Goal: Task Accomplishment & Management: Manage account settings

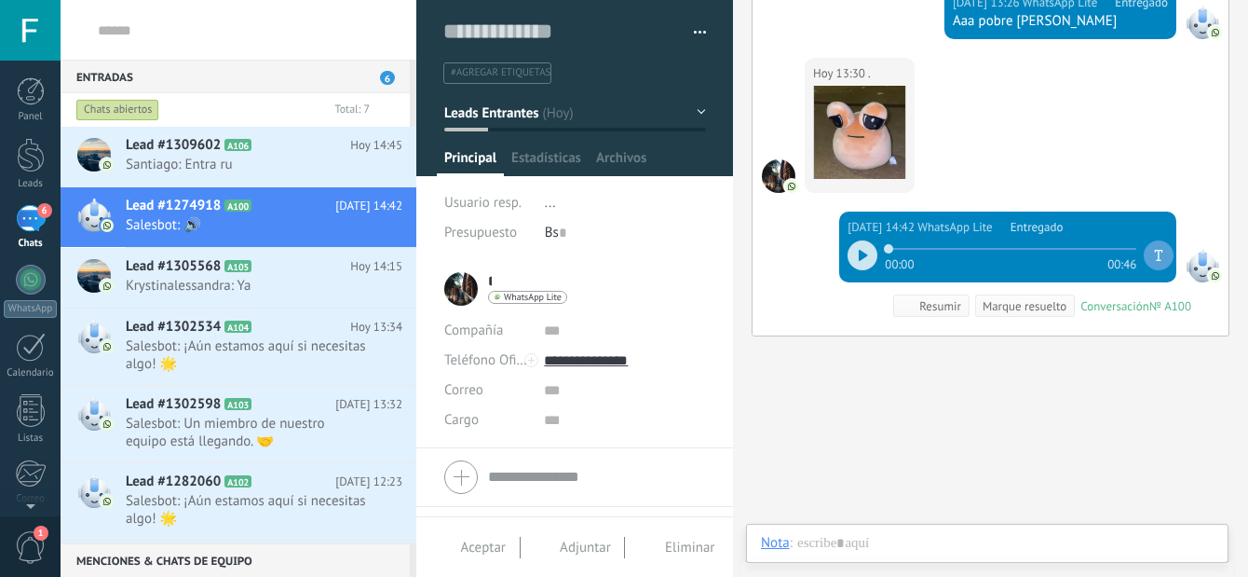
click at [232, 155] on div "Lead #1309602 A106 [DATE] 14:45 [GEOGRAPHIC_DATA]: Entra ru" at bounding box center [271, 156] width 291 height 59
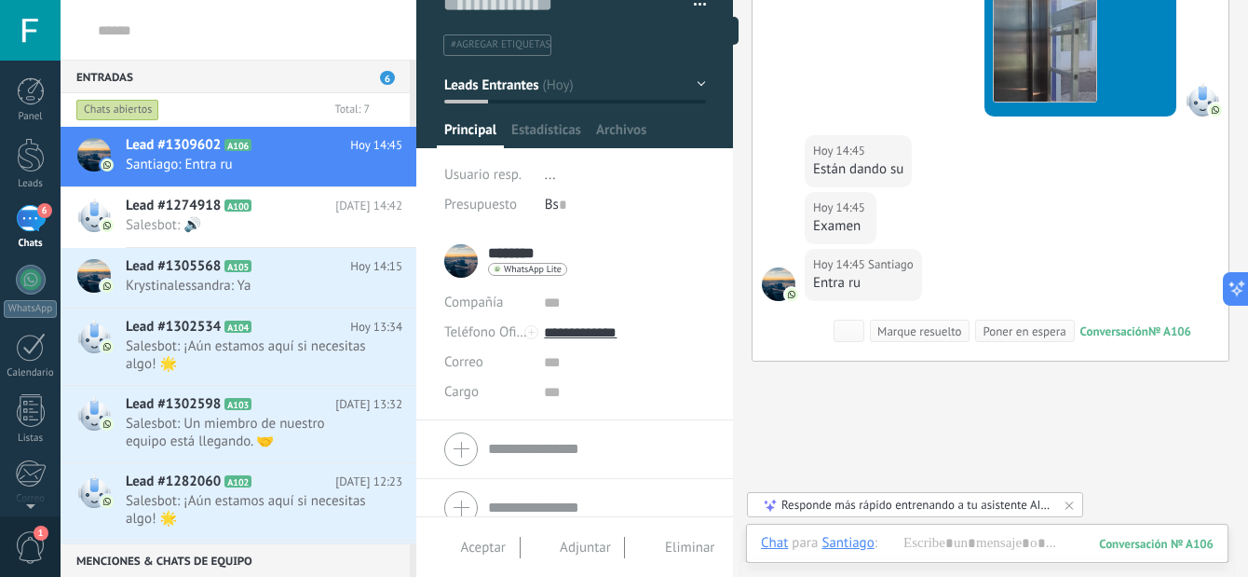
scroll to position [950, 0]
click at [192, 204] on span "Lead #1274918" at bounding box center [173, 206] width 95 height 19
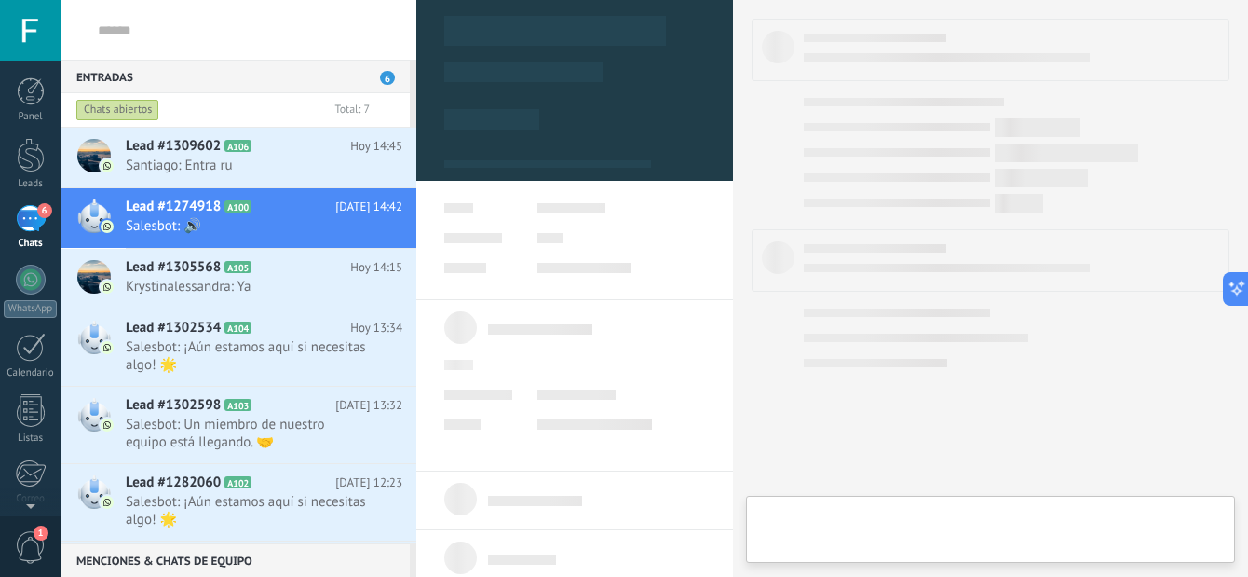
scroll to position [47, 0]
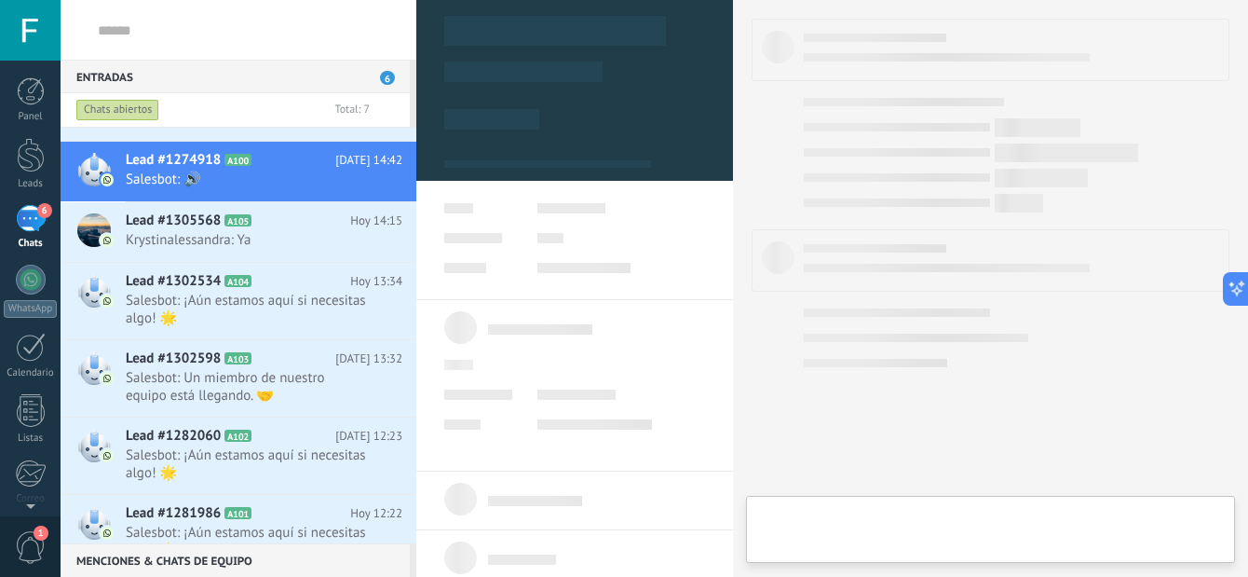
click at [265, 228] on icon at bounding box center [266, 220] width 19 height 19
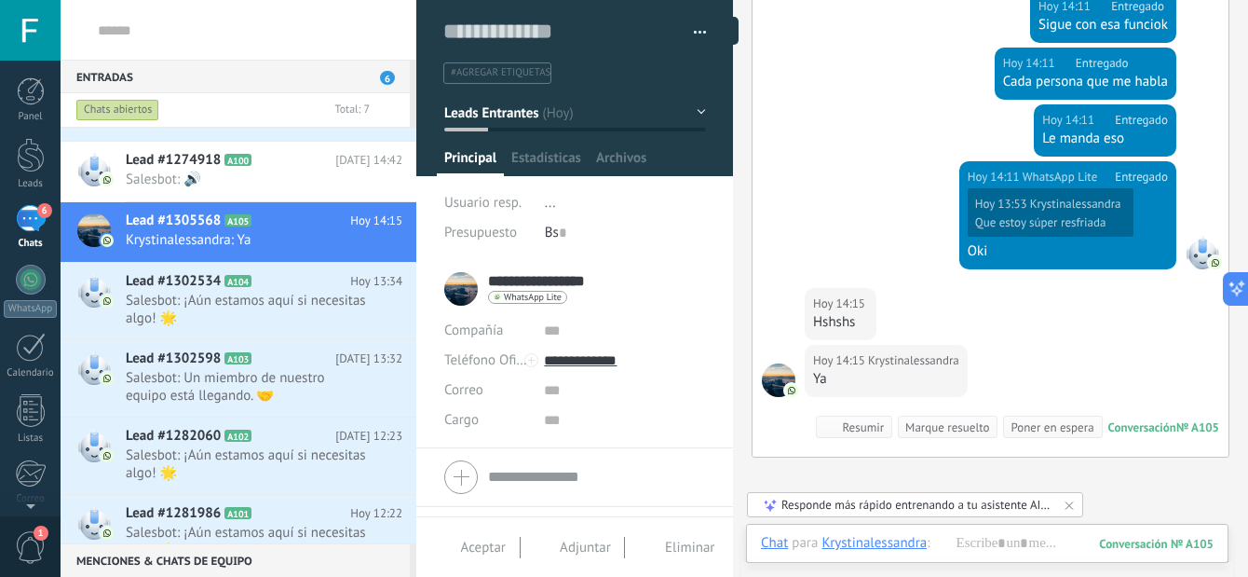
scroll to position [135, 0]
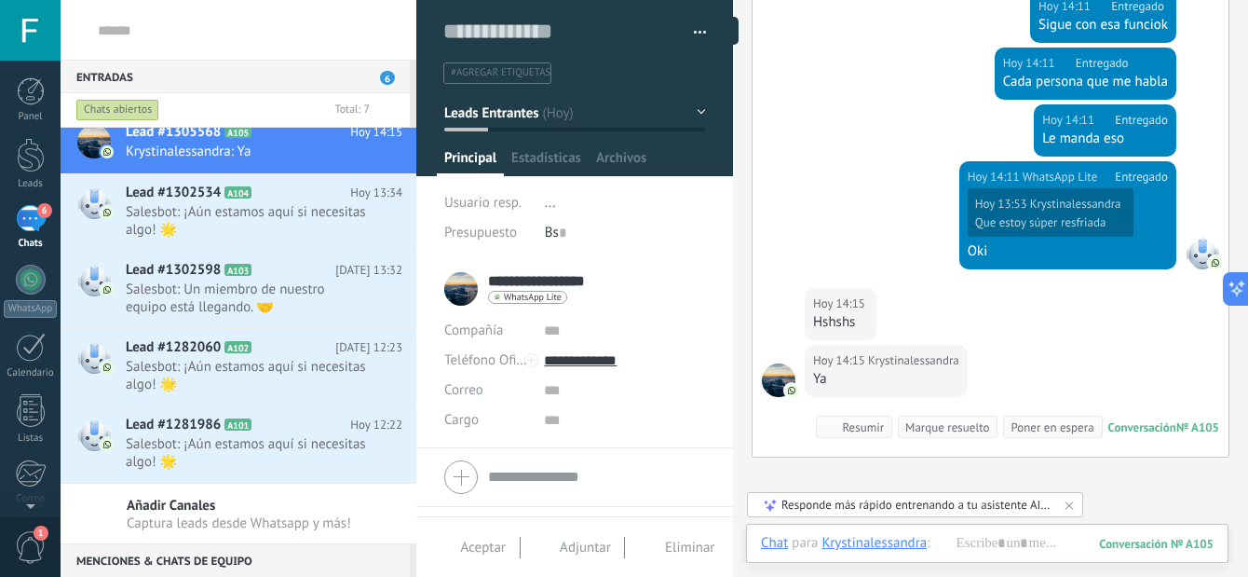
click at [270, 320] on div "Lead #1302598 A103 [DATE] 13:32 Salesbot: Un miembro de nuestro equipo está lle…" at bounding box center [271, 289] width 291 height 76
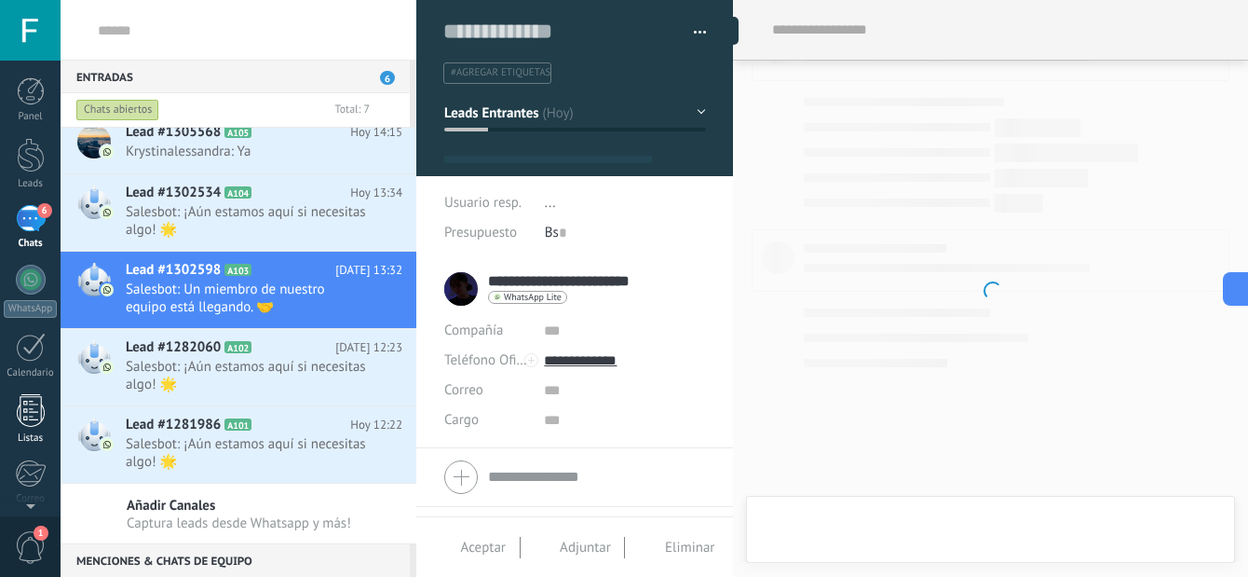
type textarea "**********"
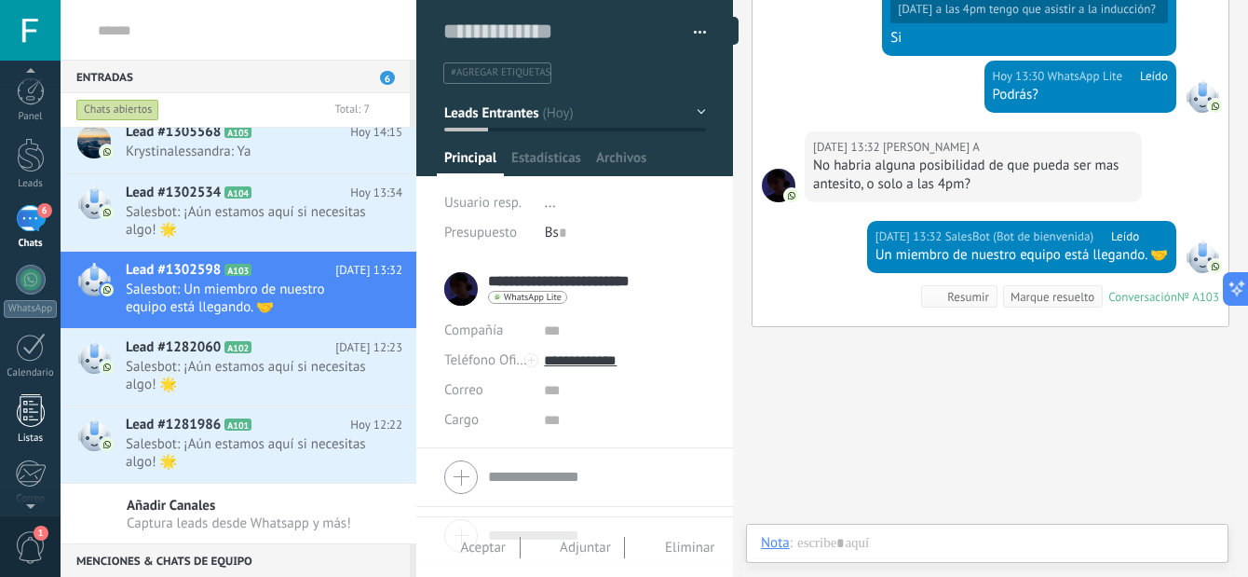
scroll to position [116, 0]
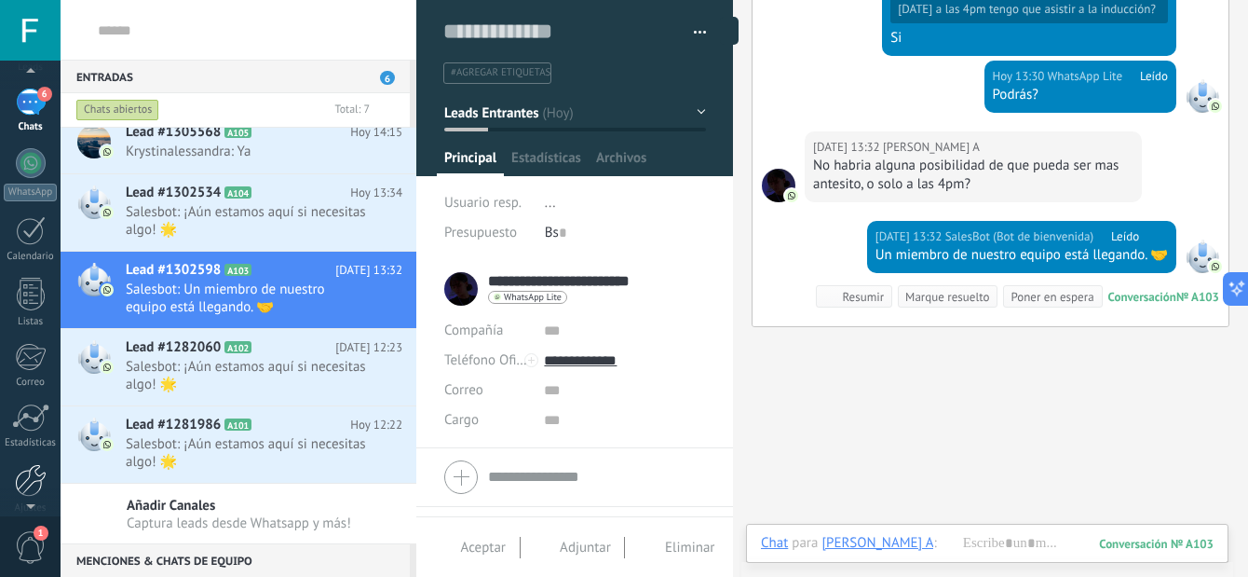
click at [34, 467] on div at bounding box center [31, 480] width 32 height 33
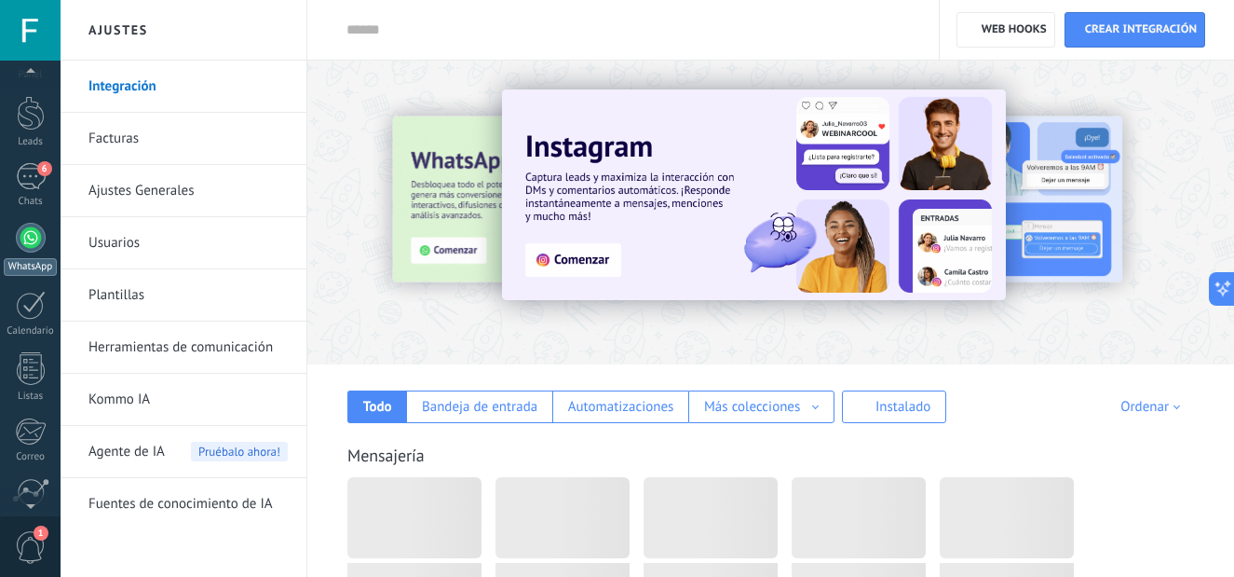
scroll to position [41, 0]
click at [30, 183] on div "6" at bounding box center [31, 177] width 30 height 27
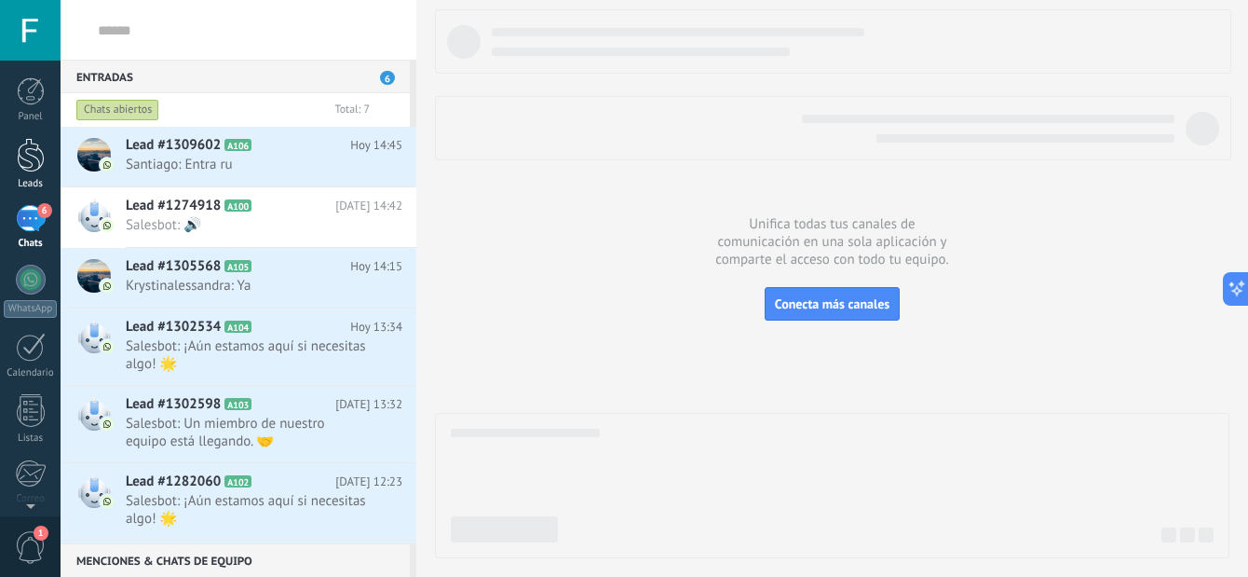
click at [33, 151] on div at bounding box center [31, 155] width 28 height 34
click at [12, 248] on div "Chats" at bounding box center [31, 243] width 54 height 12
click at [25, 159] on div at bounding box center [31, 155] width 28 height 34
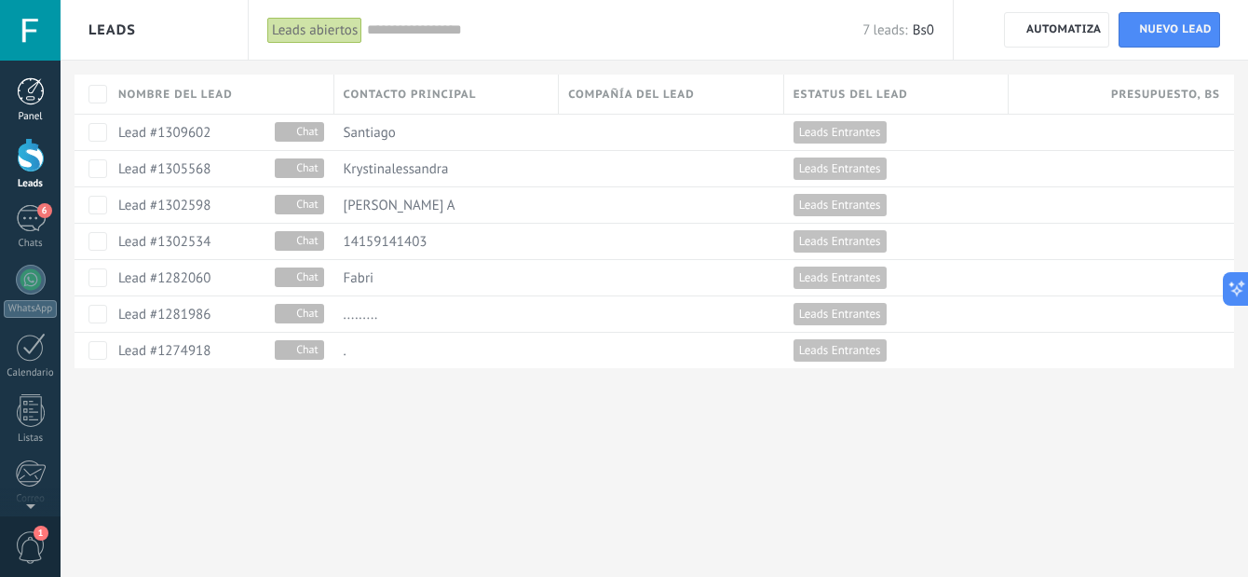
click at [35, 102] on div at bounding box center [31, 91] width 28 height 28
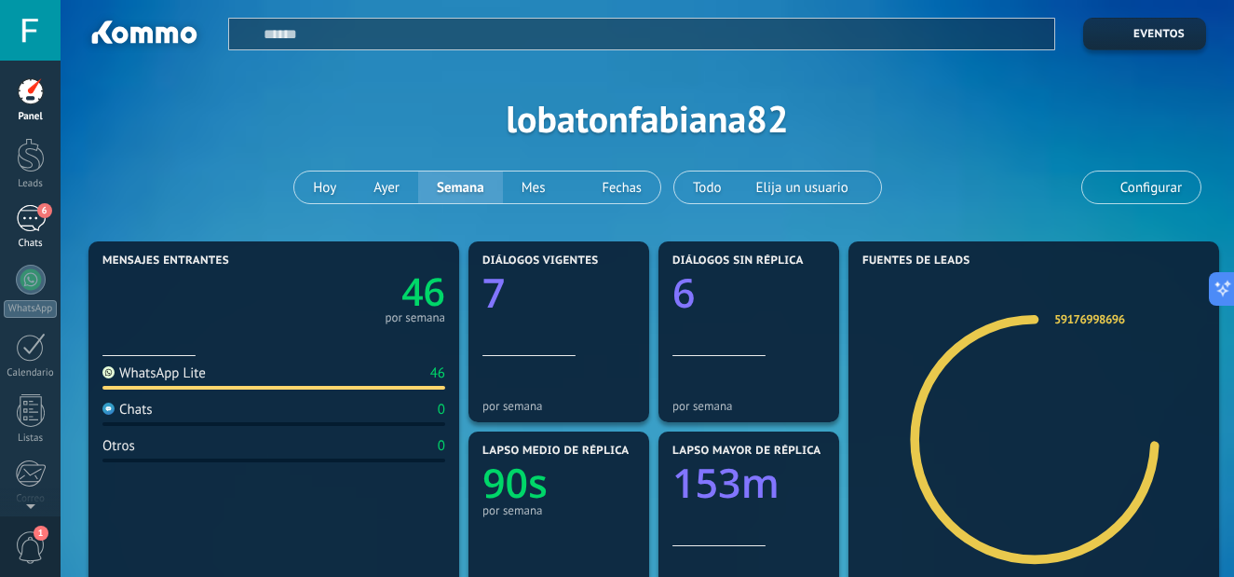
click at [35, 231] on div "6" at bounding box center [31, 218] width 30 height 27
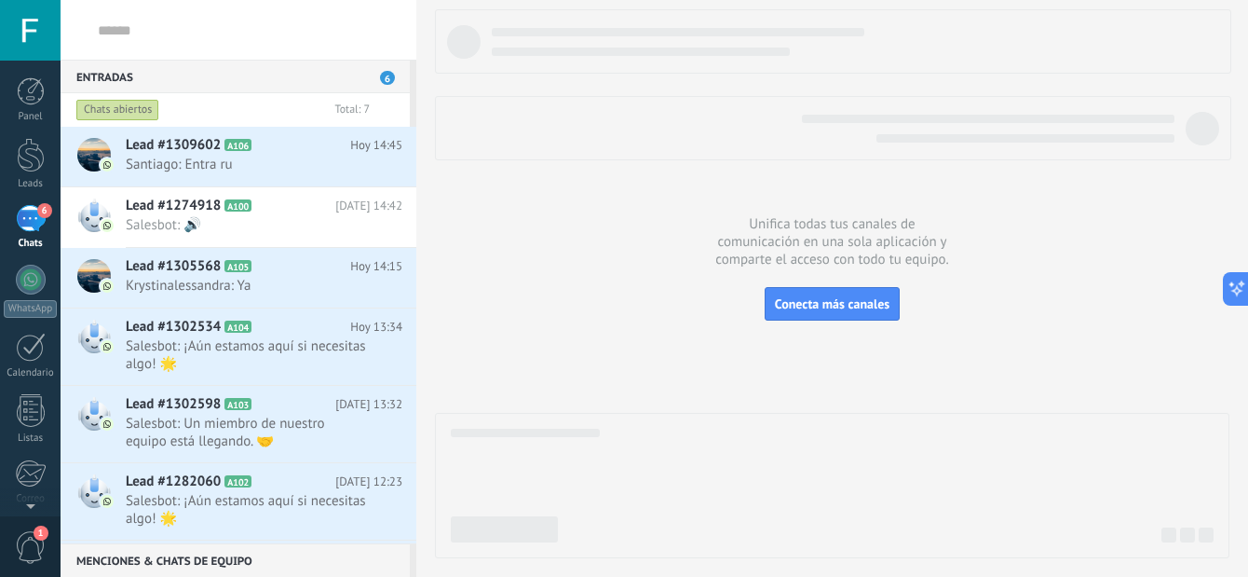
click at [103, 29] on input "text" at bounding box center [250, 30] width 304 height 60
click at [101, 80] on div "Entradas 6" at bounding box center [235, 77] width 349 height 34
click at [359, 27] on input "text" at bounding box center [250, 30] width 304 height 60
click at [131, 101] on div "Chats abiertos" at bounding box center [117, 110] width 83 height 22
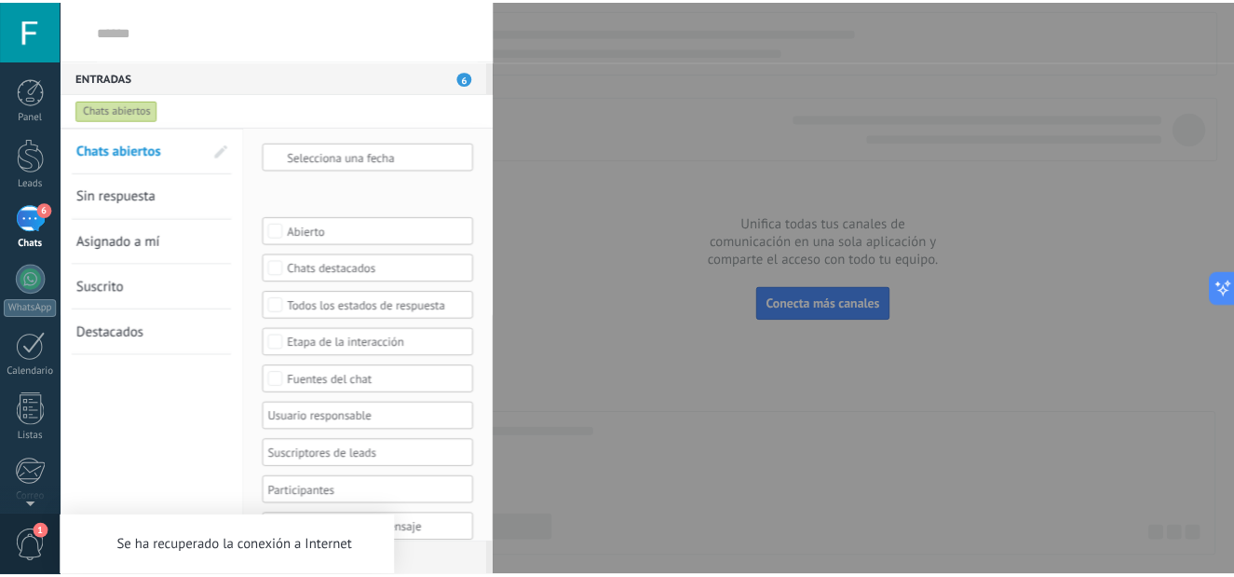
scroll to position [0, 0]
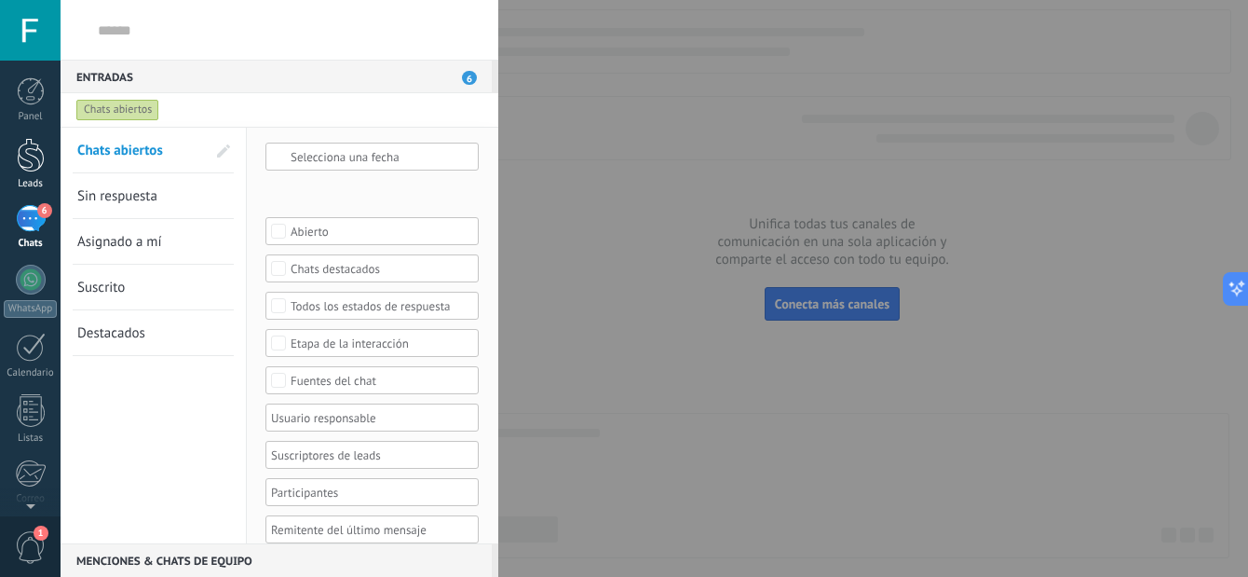
click at [27, 148] on div at bounding box center [31, 155] width 28 height 34
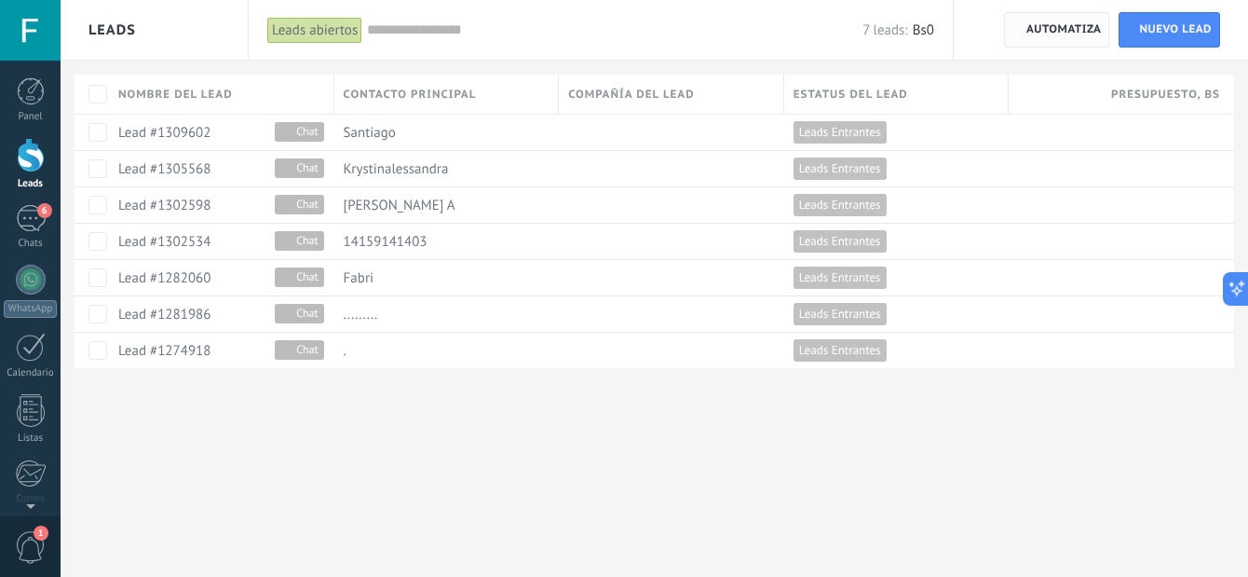
click at [1089, 29] on span "Automatiza" at bounding box center [1063, 30] width 75 height 34
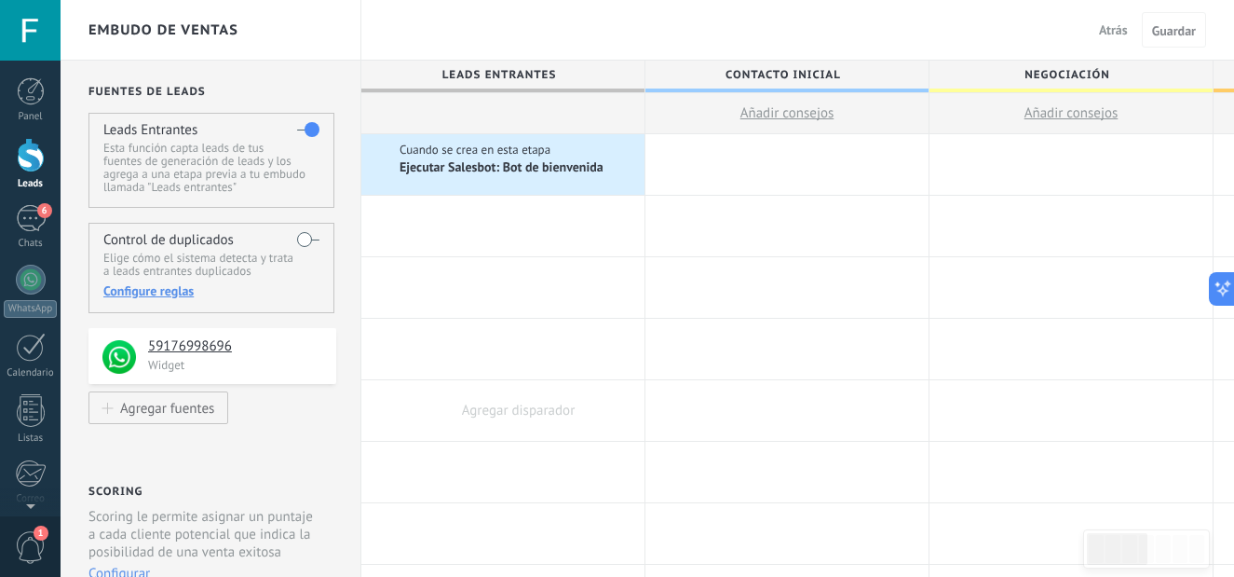
click at [487, 393] on div at bounding box center [502, 410] width 283 height 61
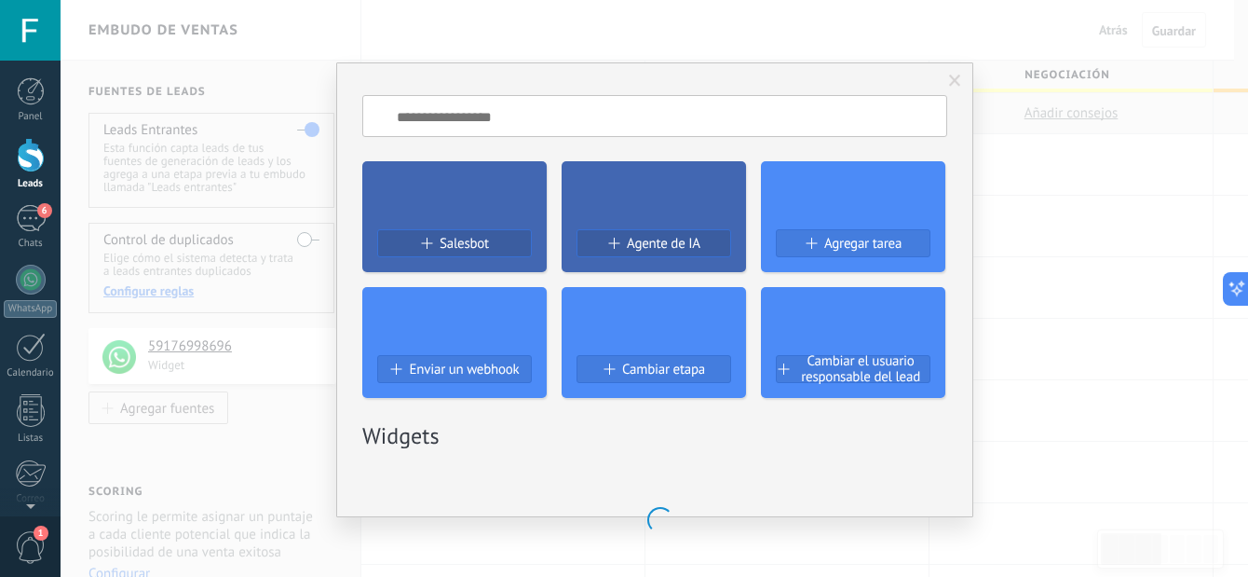
click at [295, 151] on div "No hay resultados Salesbot Agente de IA Agregar tarea Enviar un webhook Cambiar…" at bounding box center [654, 288] width 1187 height 577
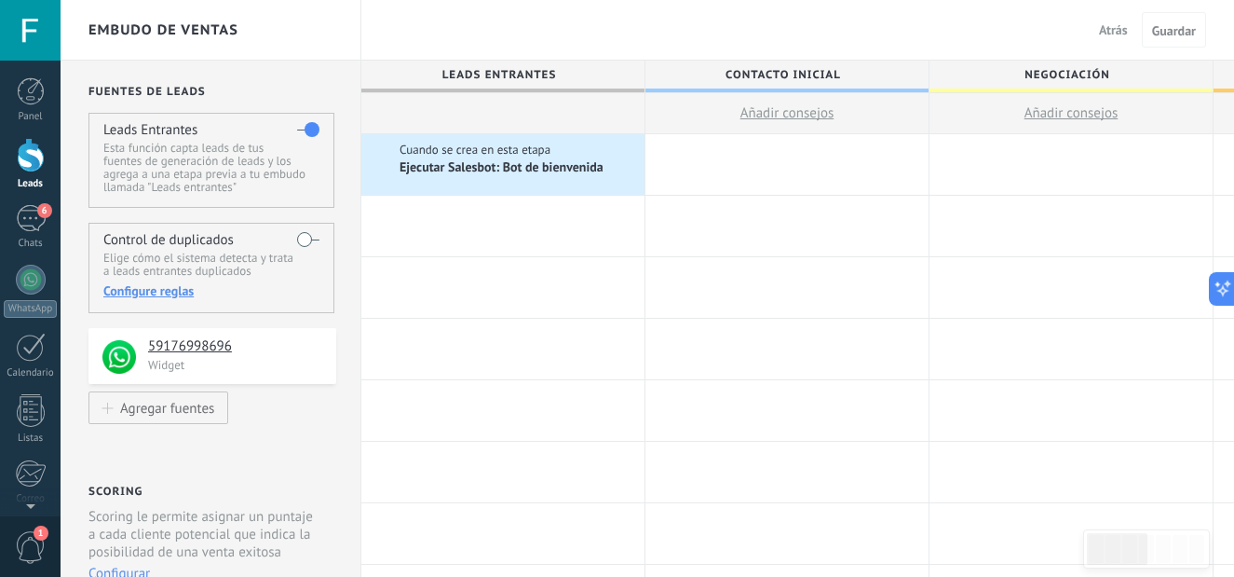
click at [1099, 34] on span "Atrás" at bounding box center [1113, 29] width 29 height 17
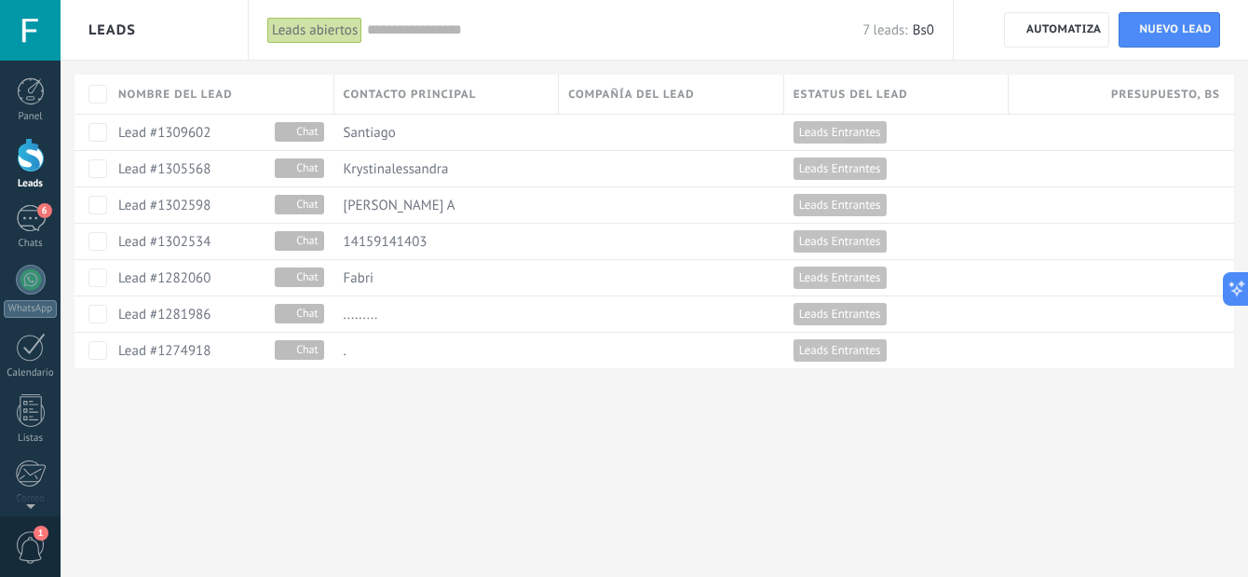
click at [90, 25] on span "Leads" at bounding box center [111, 30] width 47 height 18
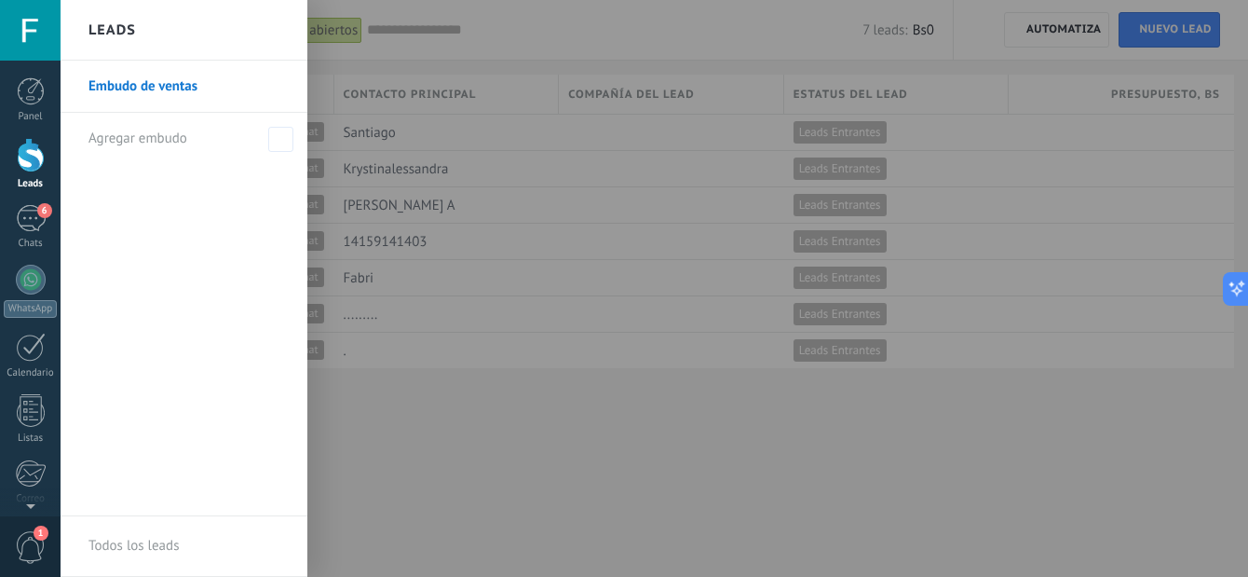
click at [324, 30] on div at bounding box center [685, 288] width 1248 height 577
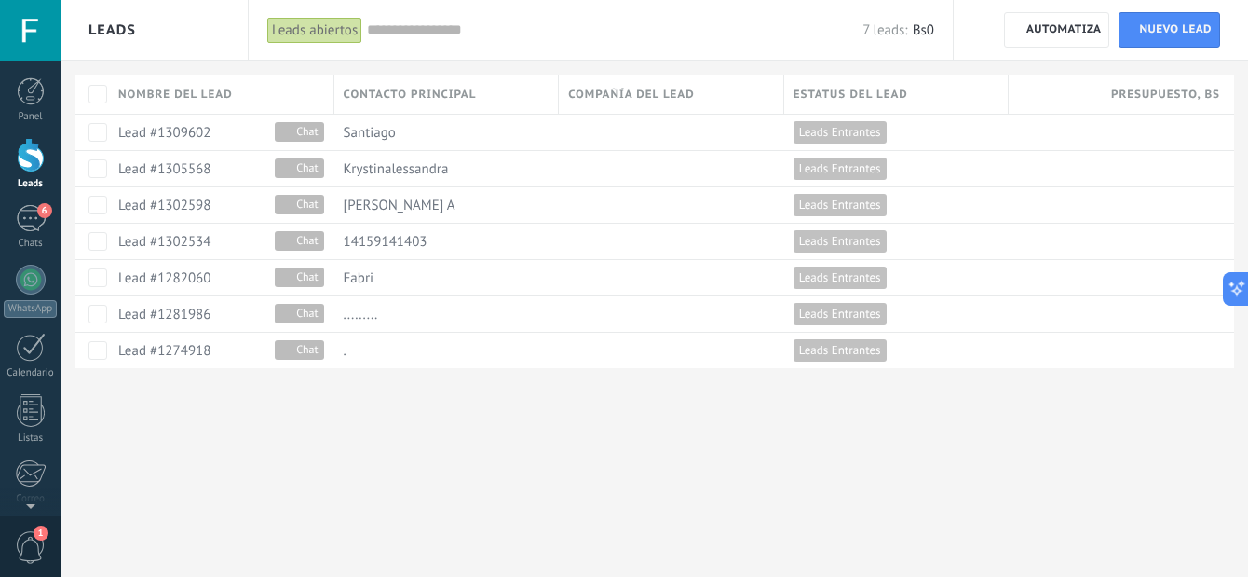
click at [333, 31] on div "Leads abiertos" at bounding box center [314, 30] width 95 height 27
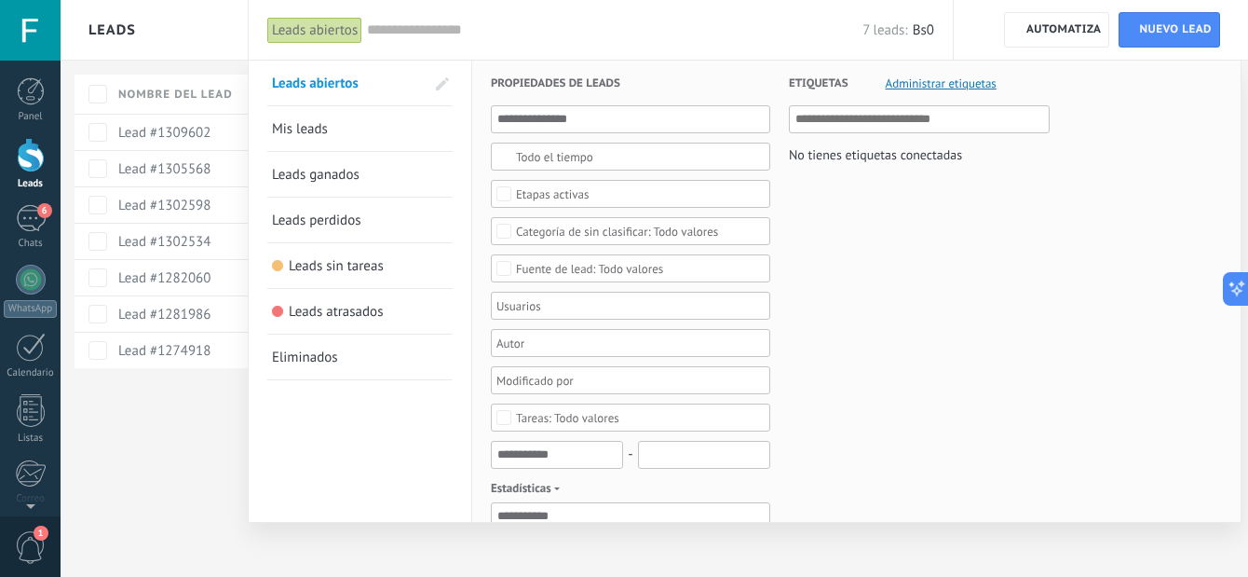
click at [193, 142] on div at bounding box center [624, 288] width 1248 height 577
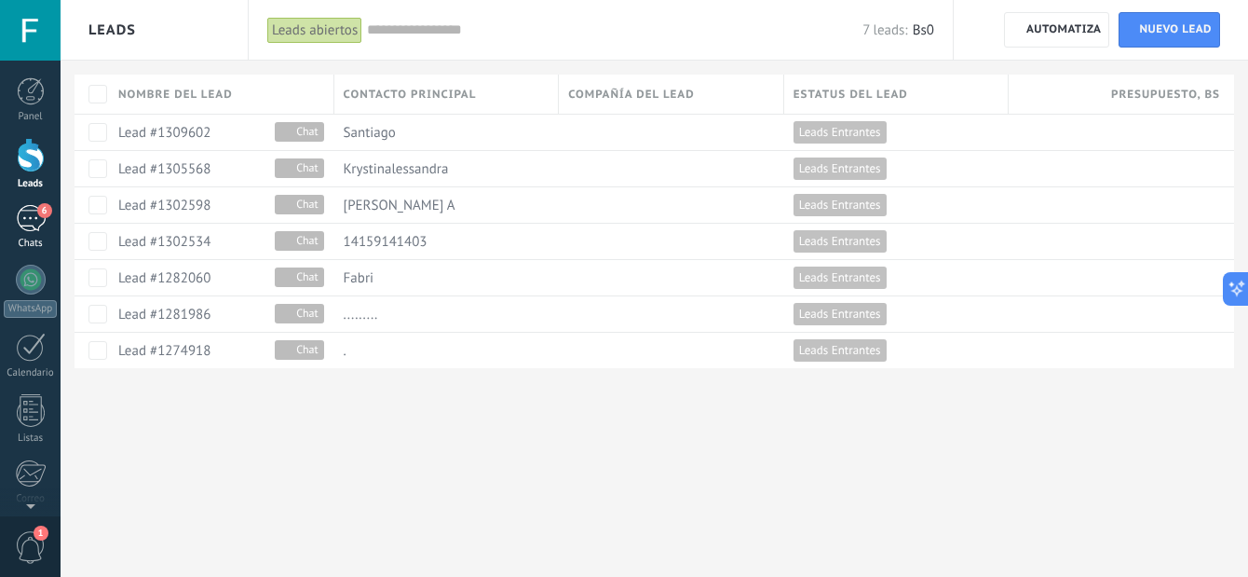
click at [20, 221] on div "6" at bounding box center [31, 218] width 30 height 27
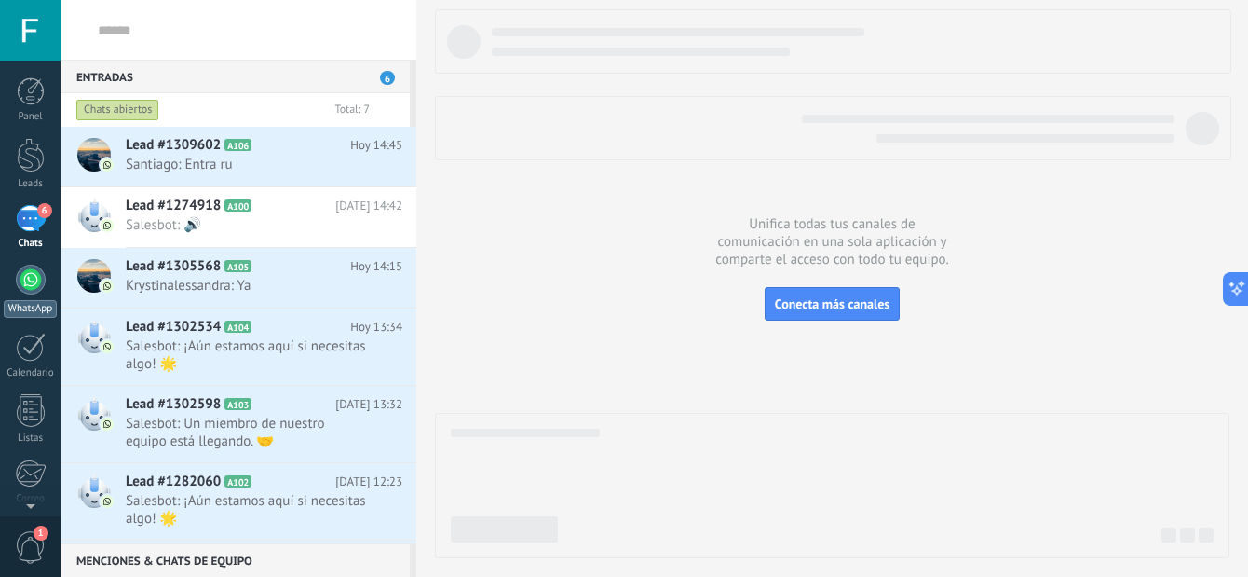
click at [36, 280] on div at bounding box center [31, 280] width 30 height 30
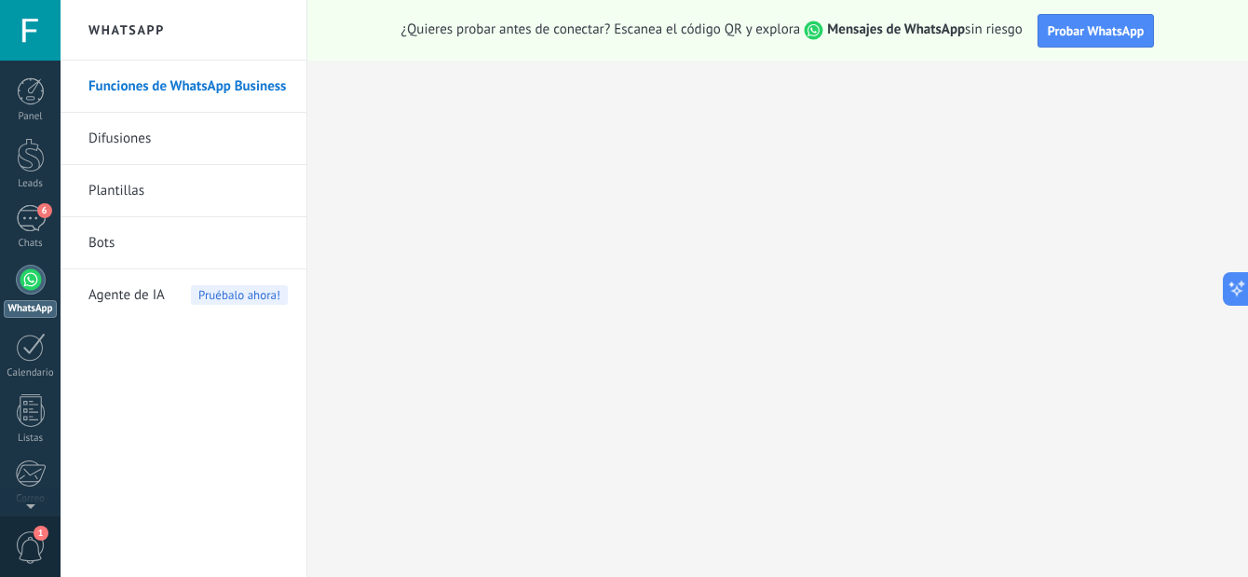
click at [220, 237] on link "Bots" at bounding box center [187, 243] width 199 height 52
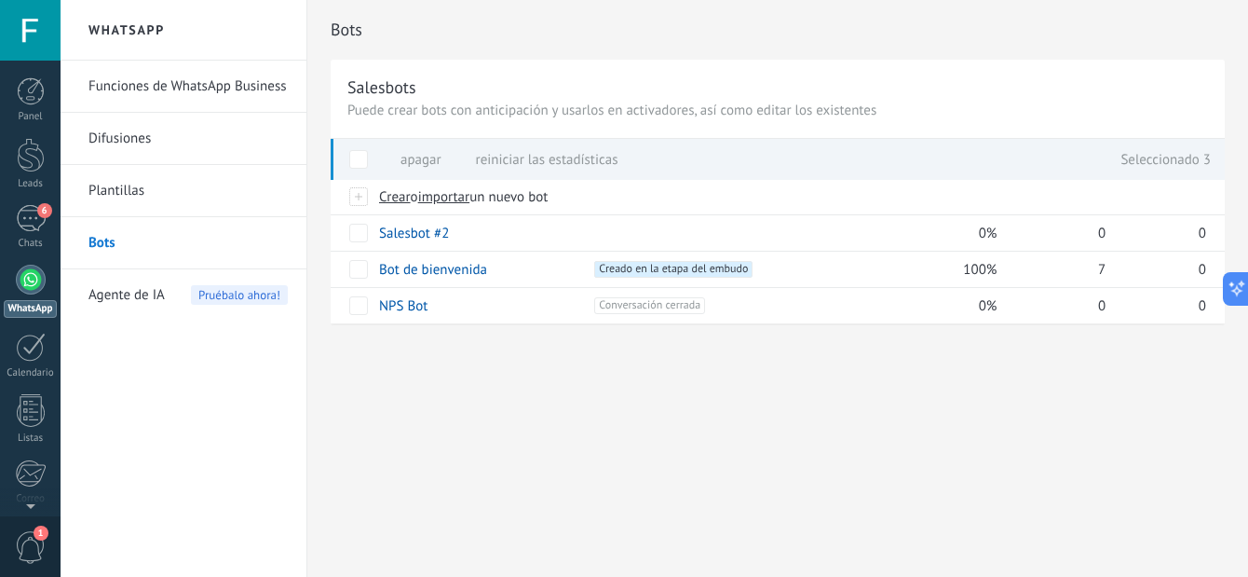
drag, startPoint x: 379, startPoint y: 224, endPoint x: 294, endPoint y: 416, distance: 209.7
click at [294, 416] on div "Funciones de WhatsApp Business Difusiones Plantillas Bots Agente de IA Pruébalo…" at bounding box center [184, 319] width 246 height 516
click at [433, 476] on div "Bots Salesbots Puede crear bots con anticipación y usarlos en activadores, así …" at bounding box center [777, 288] width 941 height 577
click at [564, 271] on div "Bot de bienvenida" at bounding box center [473, 268] width 206 height 35
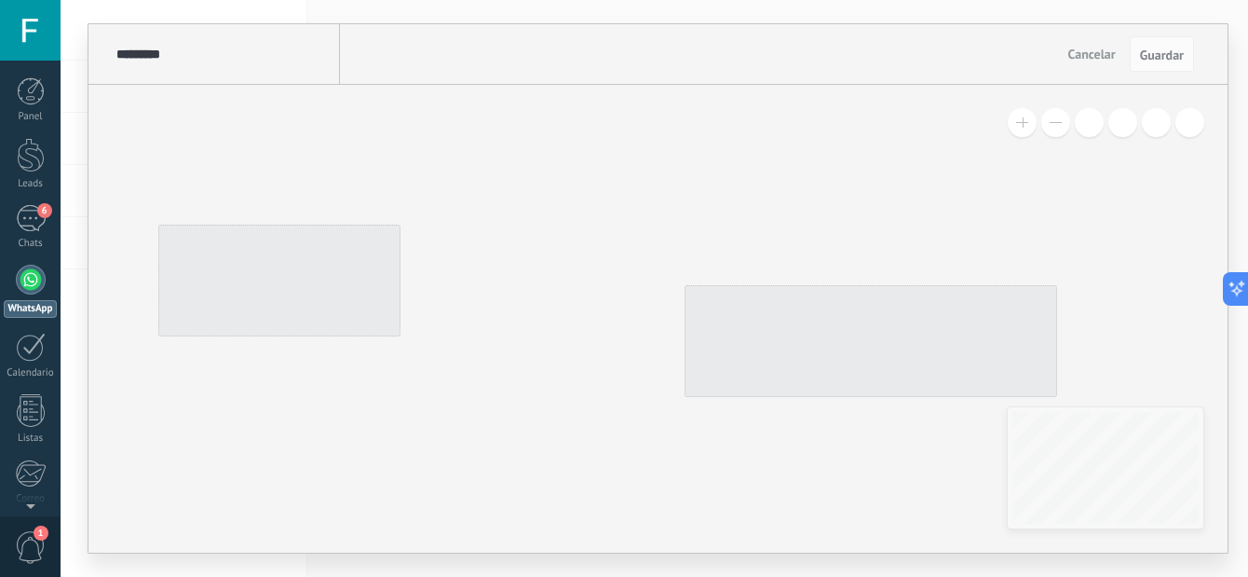
type input "**********"
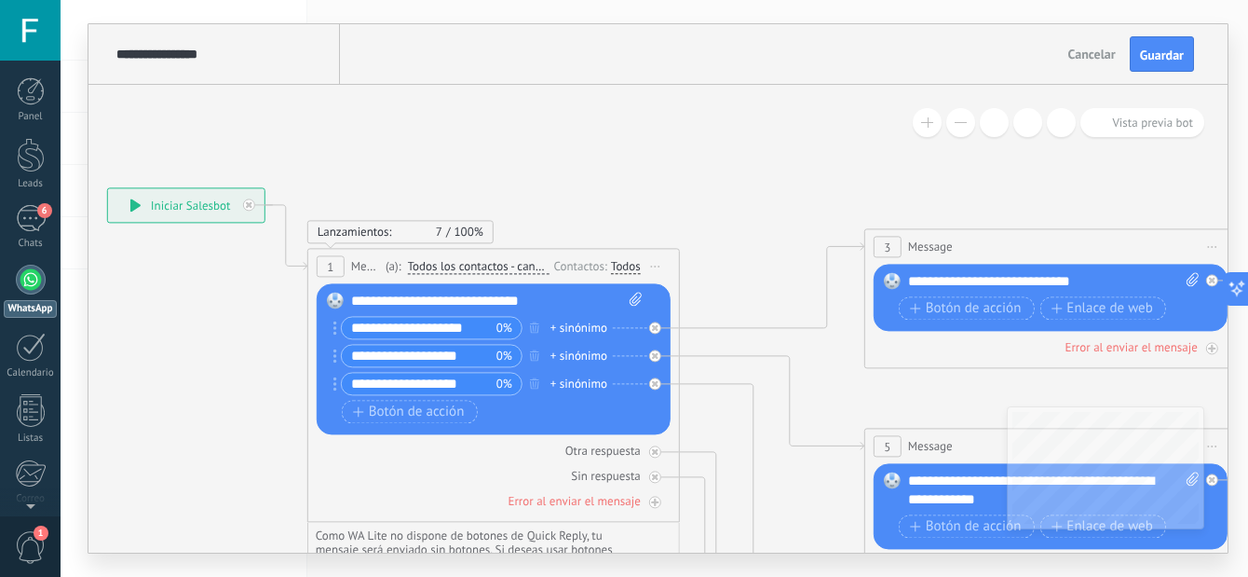
click at [147, 200] on div "**********" at bounding box center [186, 205] width 156 height 34
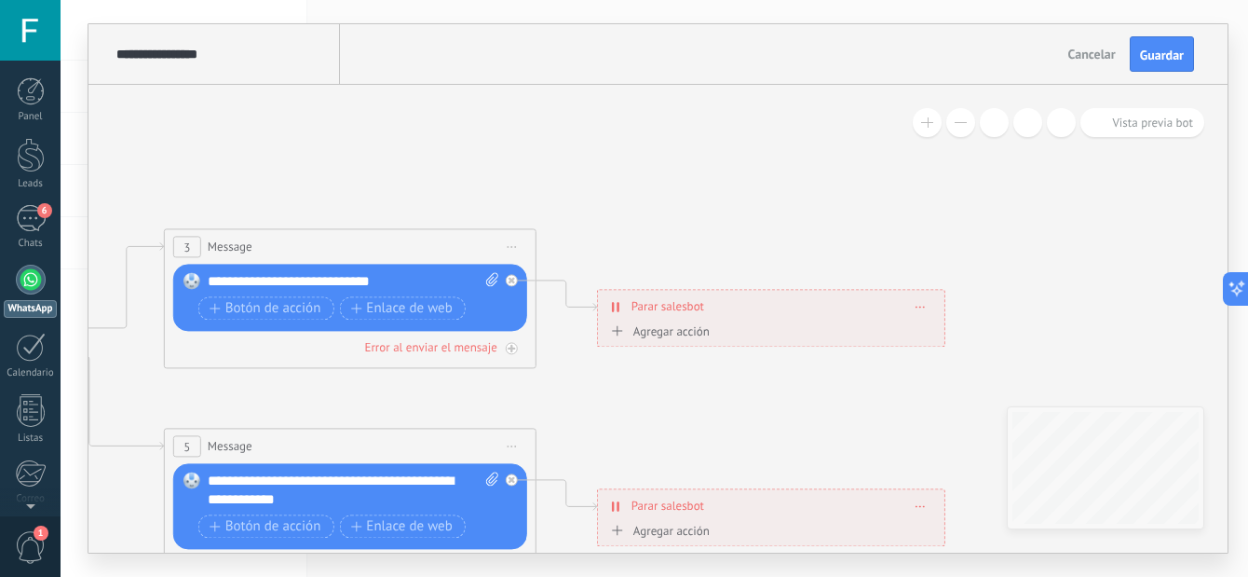
click at [618, 305] on icon at bounding box center [618, 306] width 3 height 10
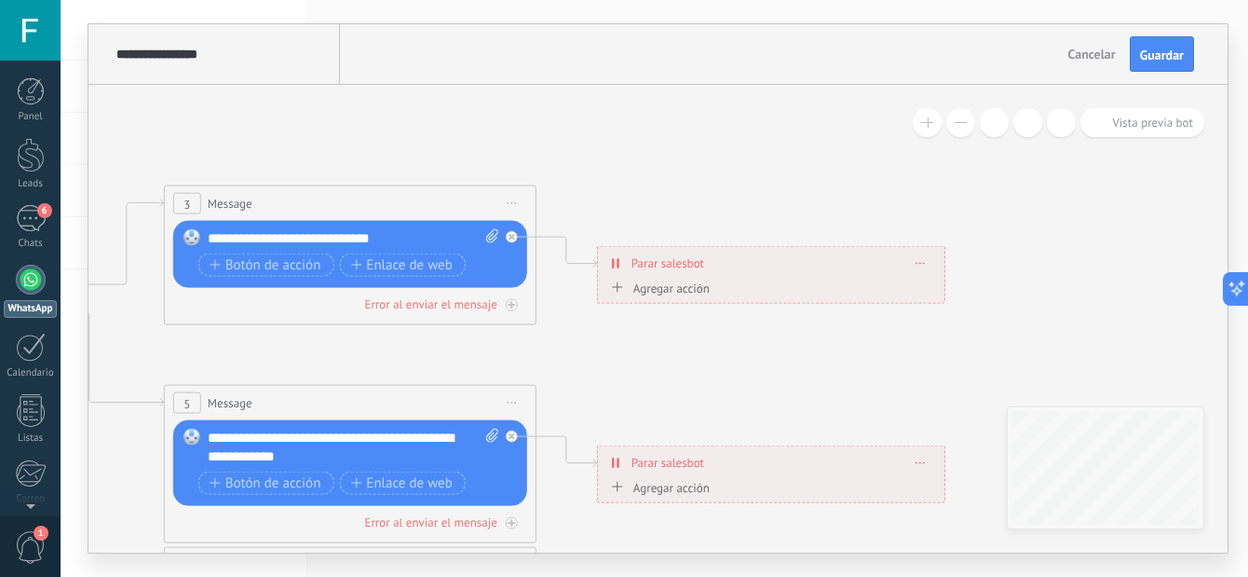
click at [613, 461] on icon at bounding box center [613, 462] width 3 height 10
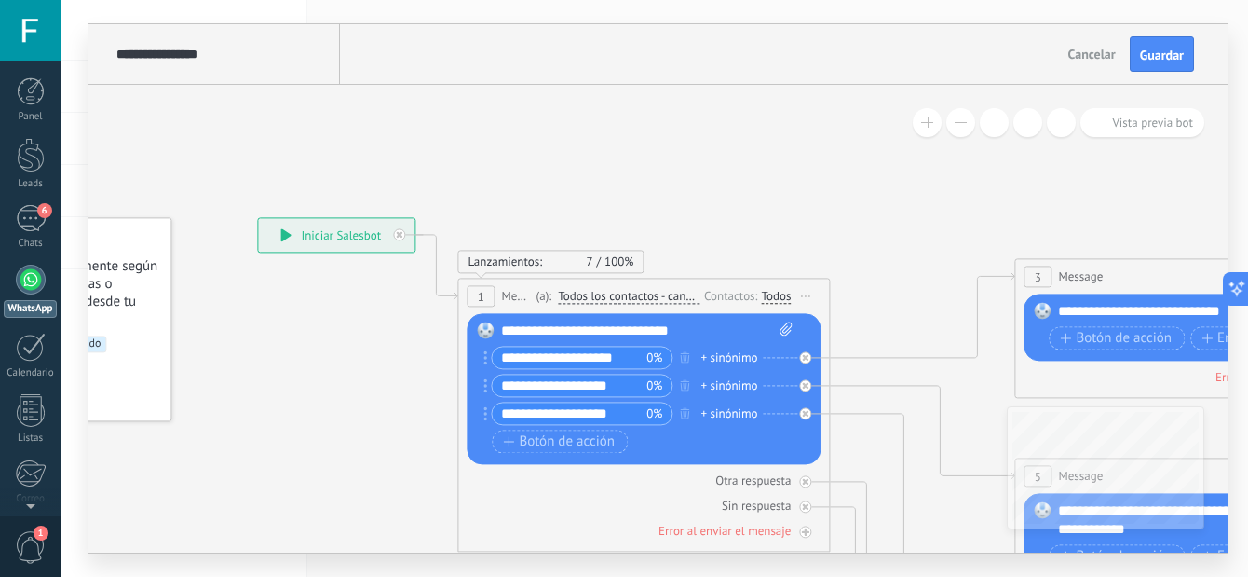
click at [286, 233] on icon at bounding box center [285, 234] width 10 height 13
click at [404, 231] on div at bounding box center [399, 234] width 12 height 12
click at [398, 236] on div "**********" at bounding box center [336, 235] width 156 height 34
click at [279, 233] on div "**********" at bounding box center [336, 235] width 156 height 34
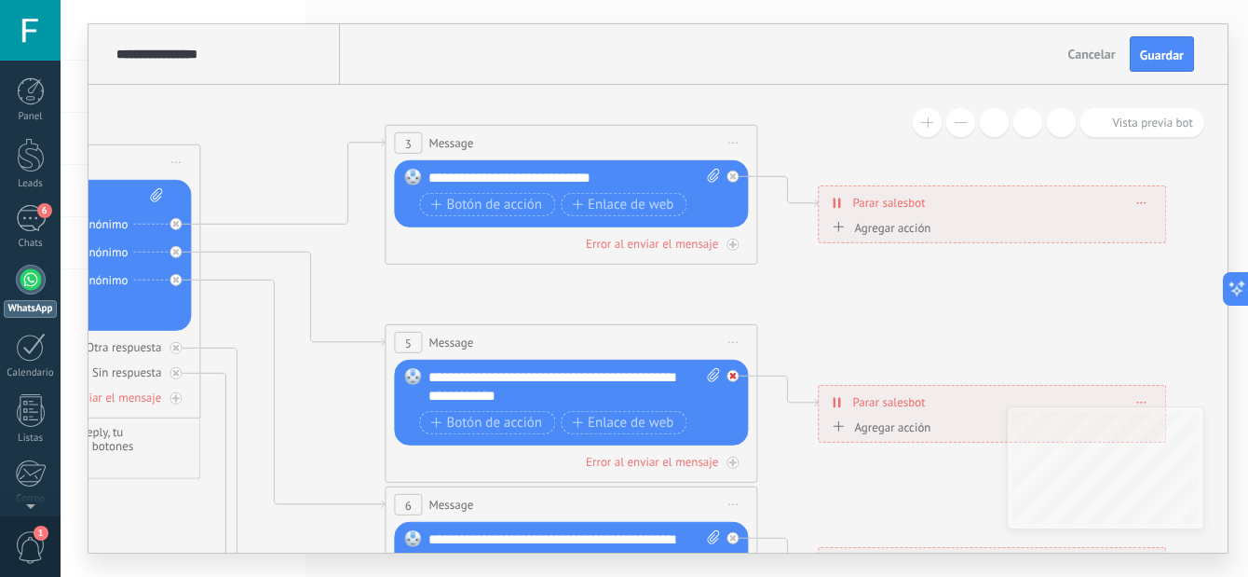
click at [735, 375] on icon at bounding box center [732, 376] width 7 height 7
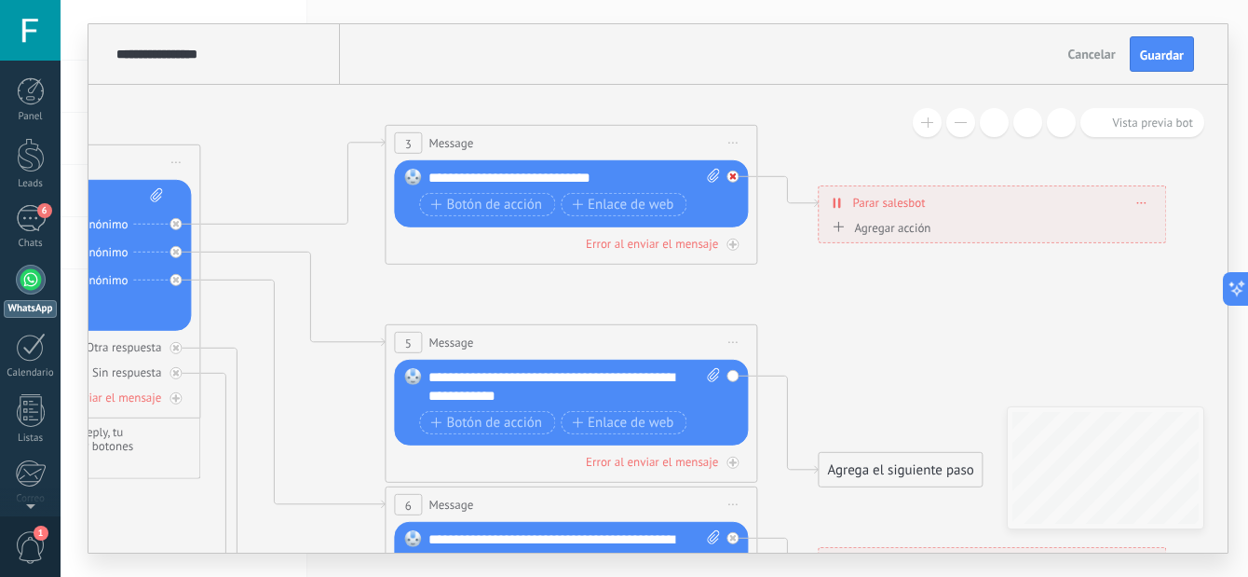
click at [0, 0] on icon at bounding box center [0, 0] width 0 height 0
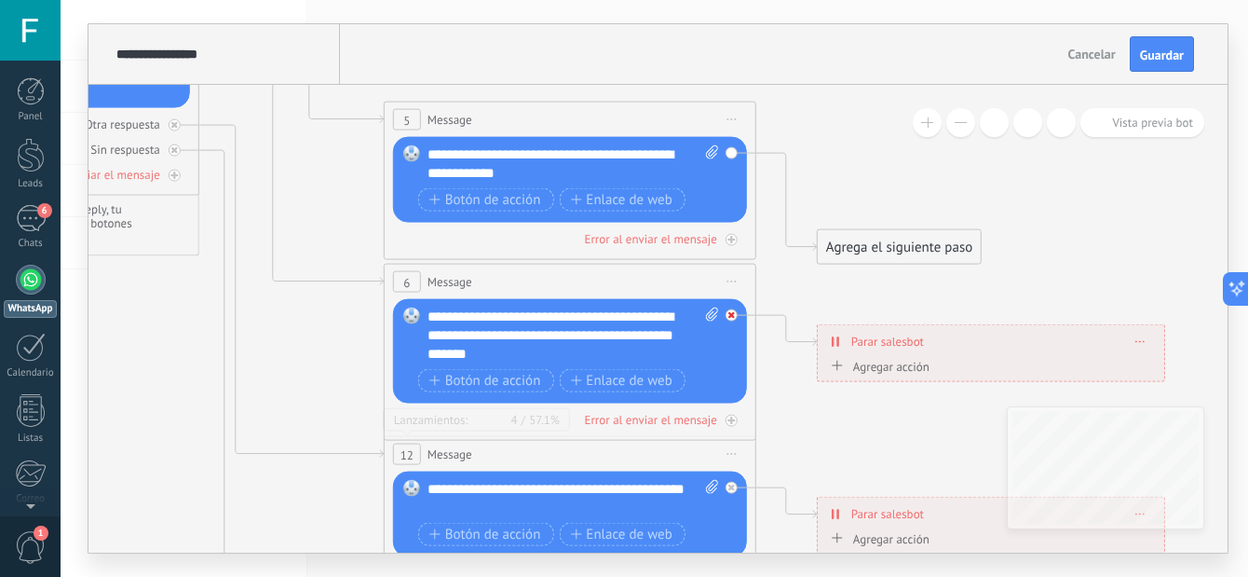
click at [740, 311] on div at bounding box center [736, 310] width 21 height 22
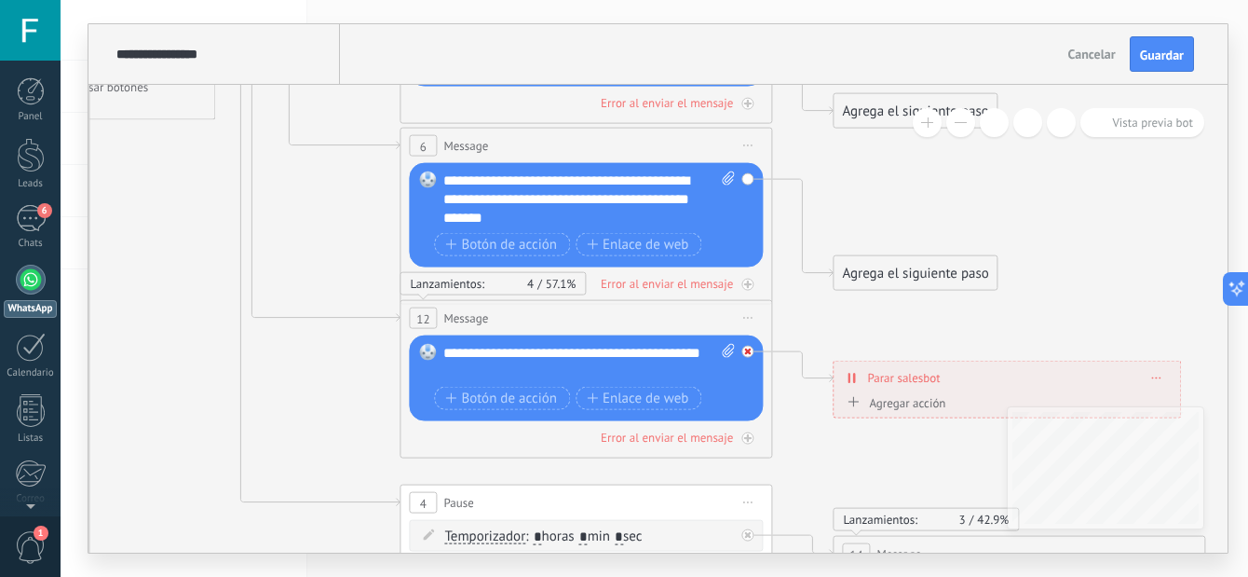
drag, startPoint x: 750, startPoint y: 361, endPoint x: 747, endPoint y: 349, distance: 12.4
click at [747, 349] on div "Reemplazar Quitar Convertir a mensaje de voz Arrastre la imagen aquí para adjun…" at bounding box center [586, 378] width 354 height 86
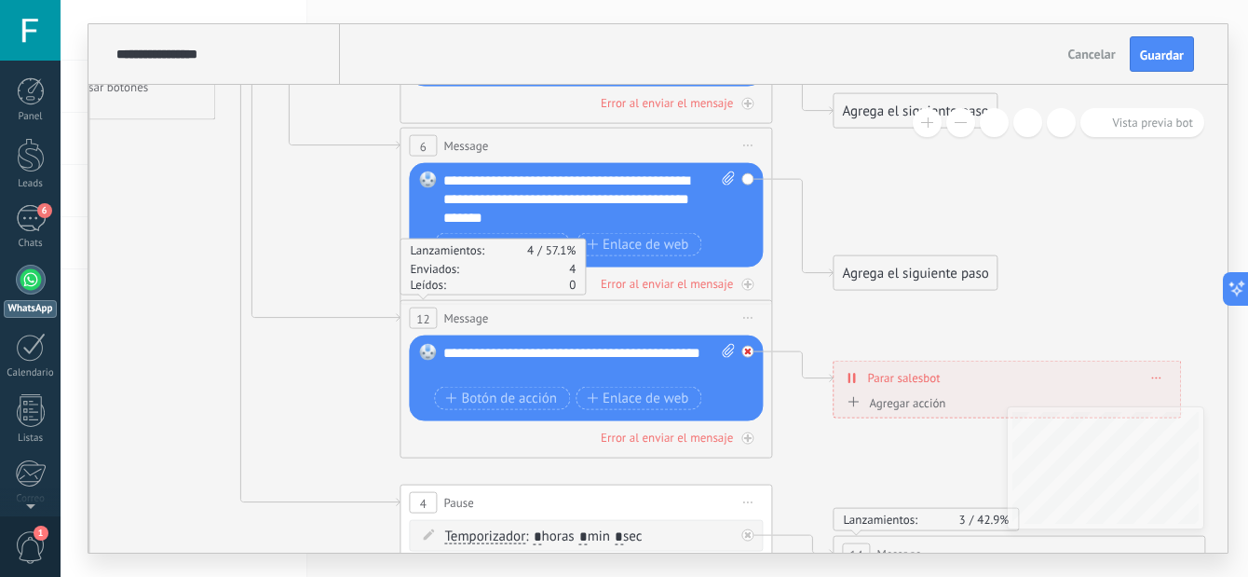
click at [0, 0] on icon at bounding box center [0, 0] width 0 height 0
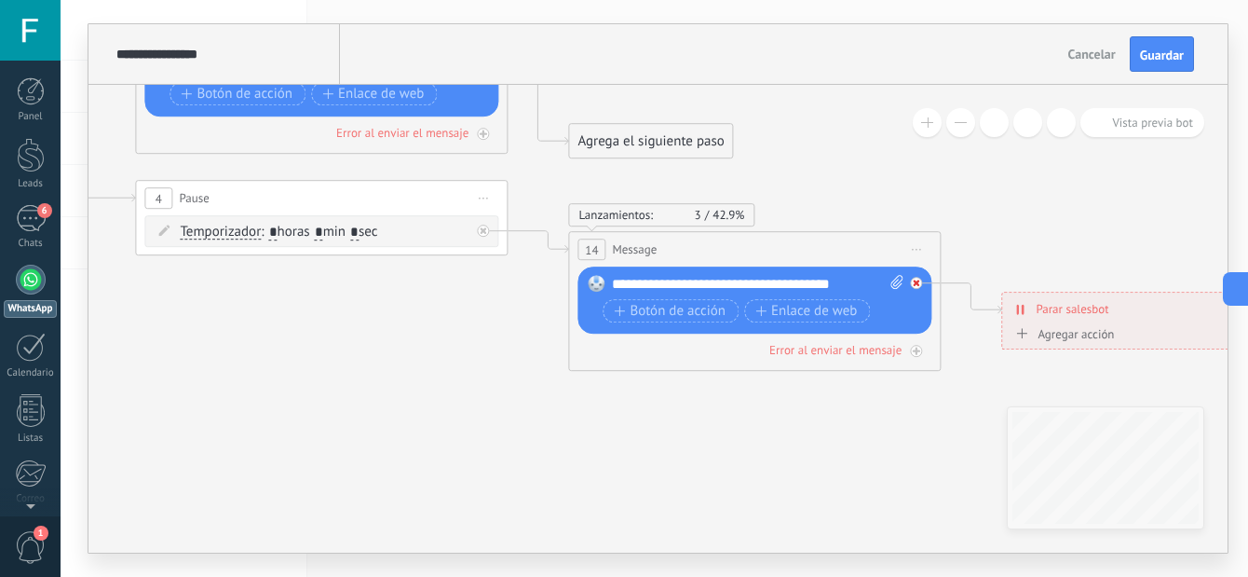
click at [917, 271] on div at bounding box center [920, 277] width 21 height 22
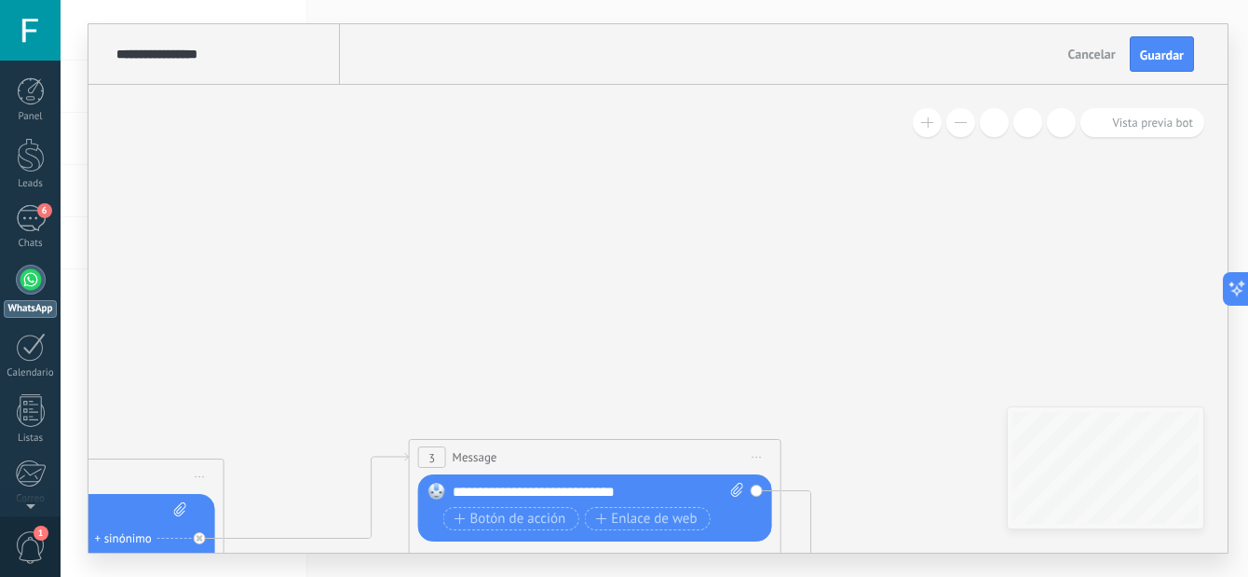
click at [1070, 53] on span "Cancelar" at bounding box center [1091, 54] width 47 height 17
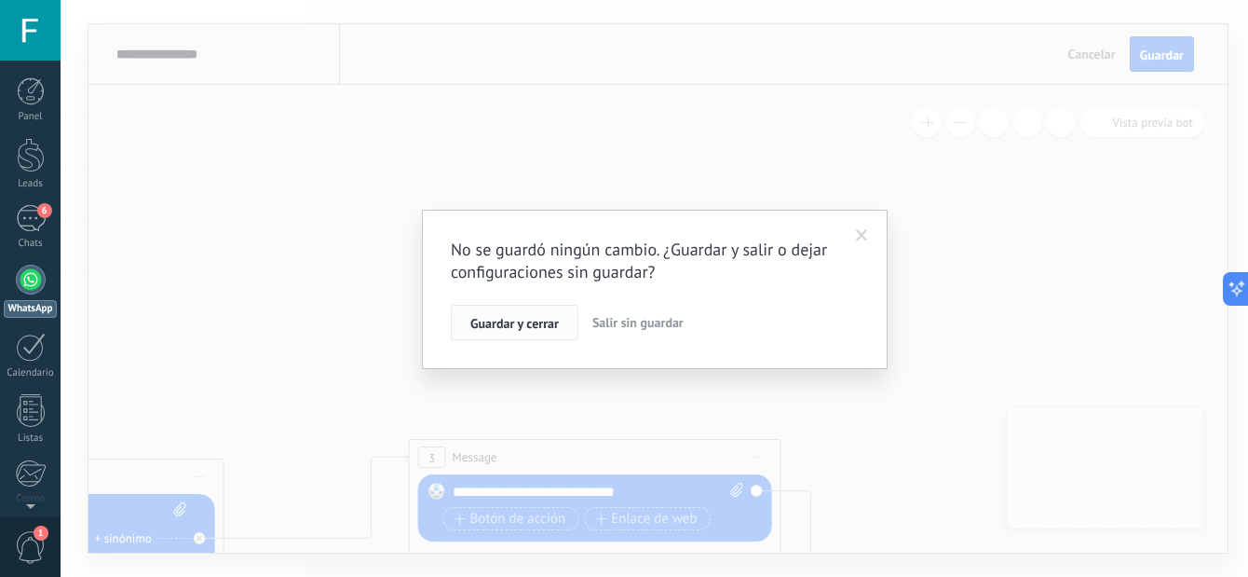
click at [531, 328] on span "Guardar y cerrar" at bounding box center [514, 323] width 88 height 13
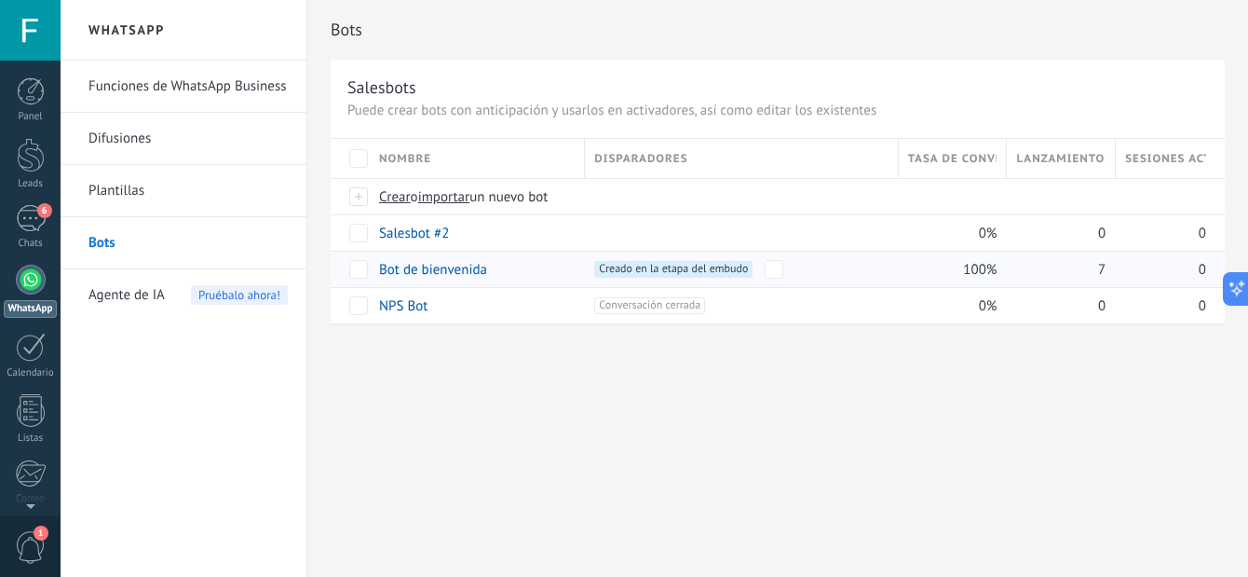
click at [663, 265] on span "Creado en la etapa del embudo +0" at bounding box center [673, 269] width 158 height 17
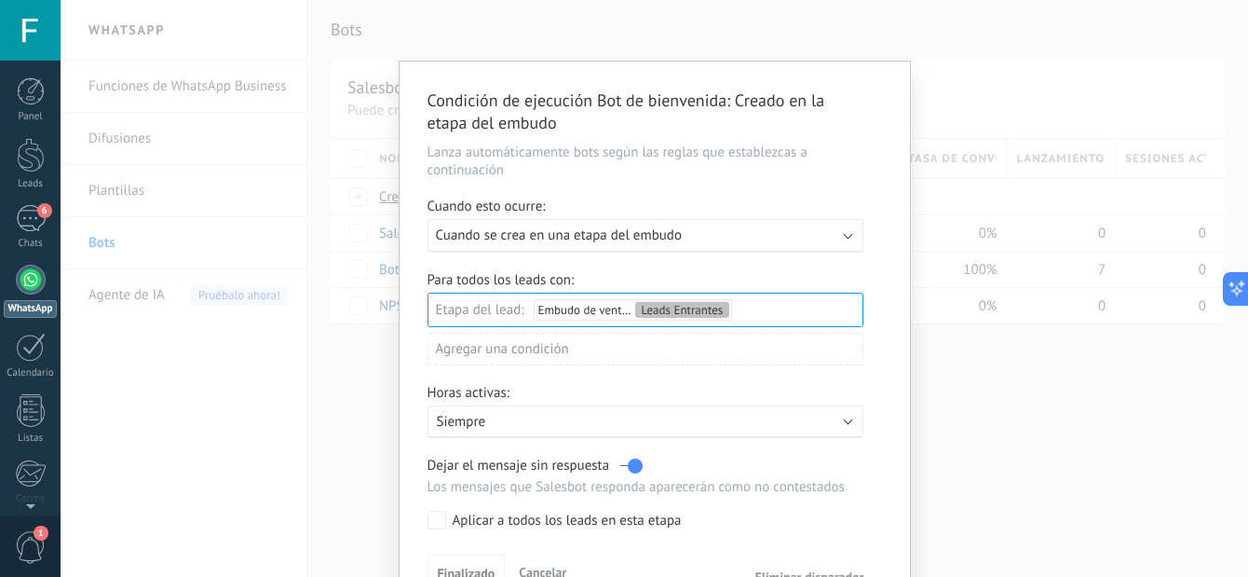
scroll to position [101, 0]
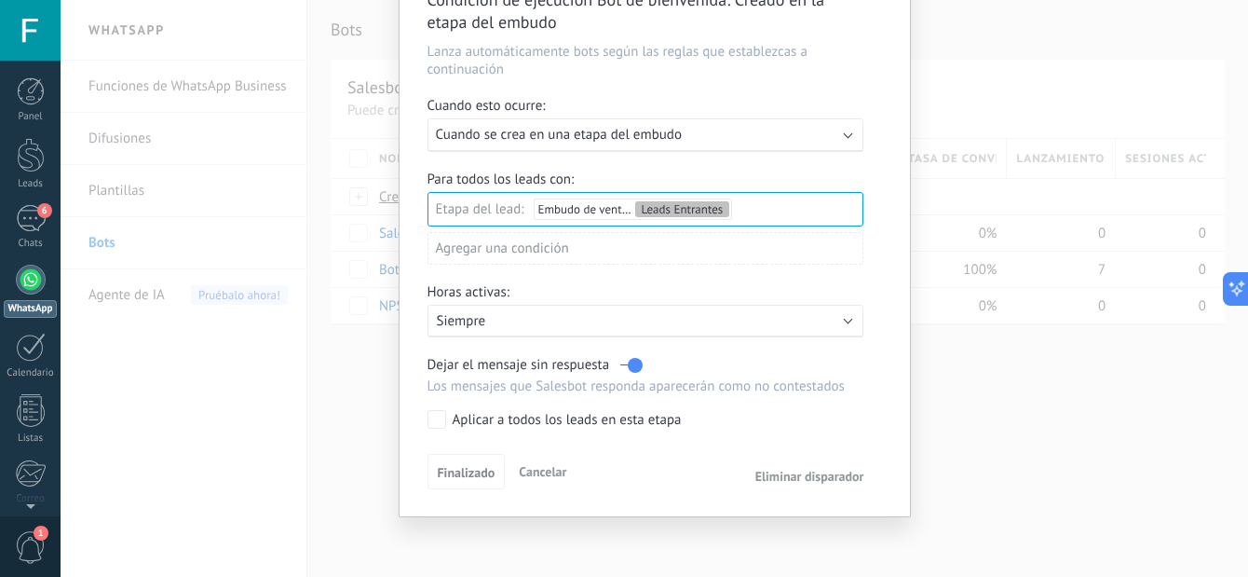
click at [821, 474] on span "Eliminar disparador" at bounding box center [809, 476] width 109 height 17
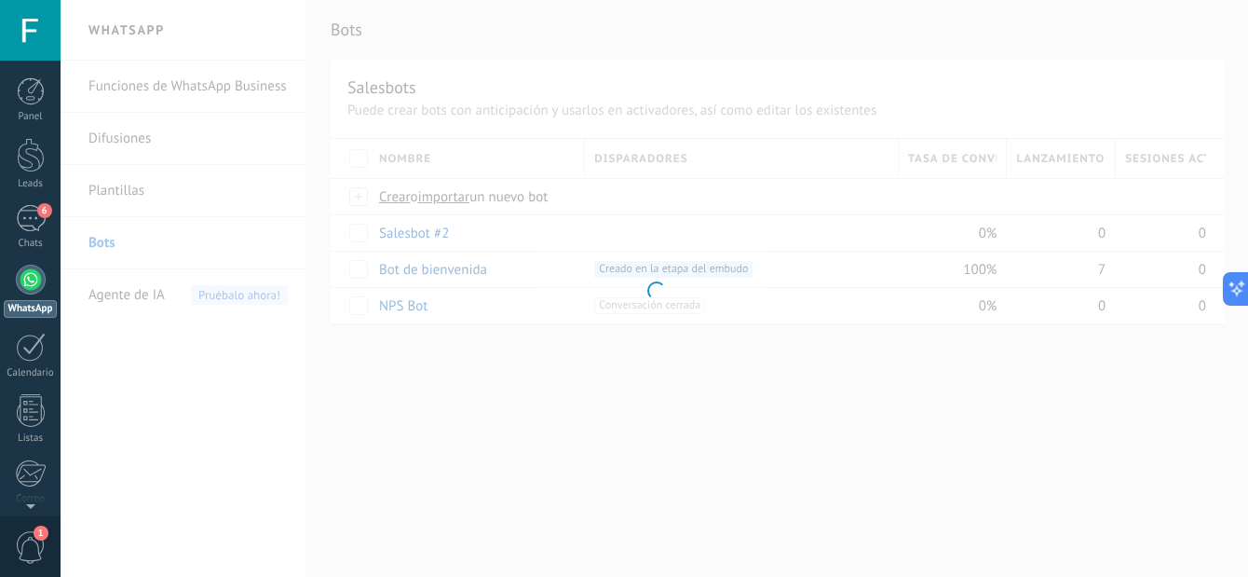
scroll to position [0, 0]
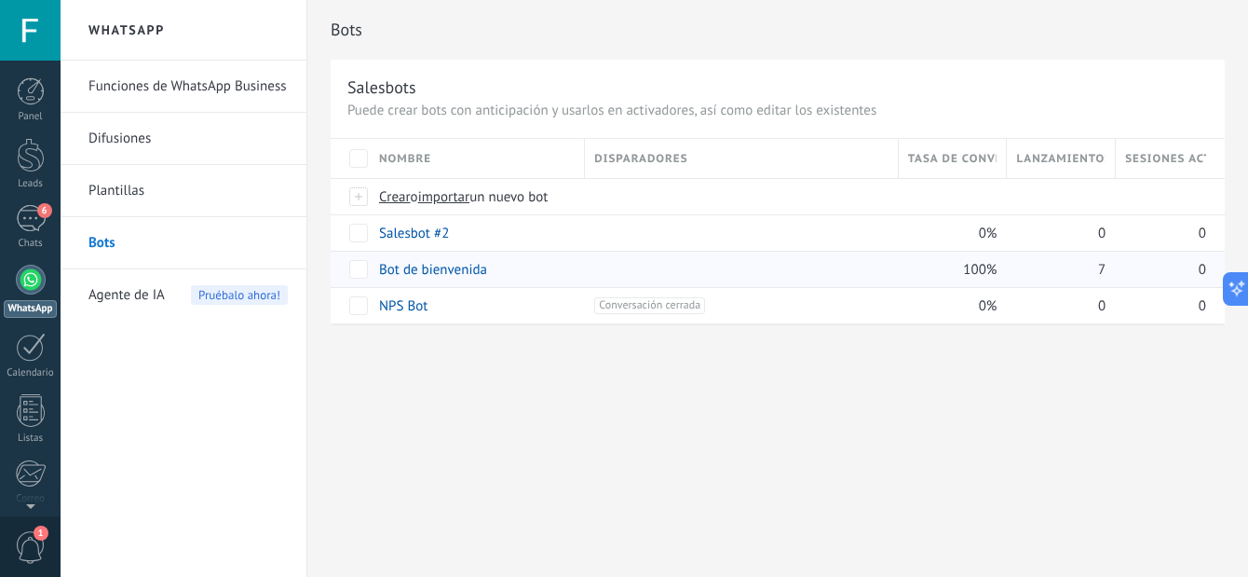
click at [680, 261] on div at bounding box center [740, 269] width 293 height 17
click at [710, 266] on div at bounding box center [740, 269] width 293 height 17
click at [882, 262] on div at bounding box center [740, 269] width 293 height 17
click at [591, 223] on div at bounding box center [737, 232] width 304 height 35
click at [597, 231] on div at bounding box center [740, 232] width 293 height 17
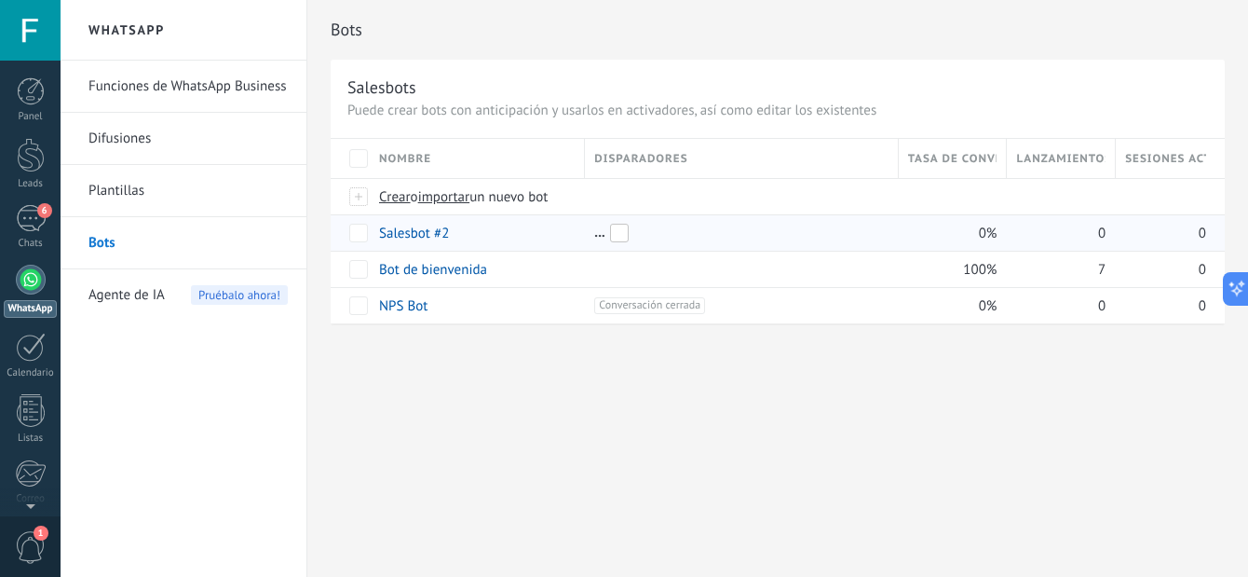
click at [614, 231] on span at bounding box center [619, 233] width 19 height 19
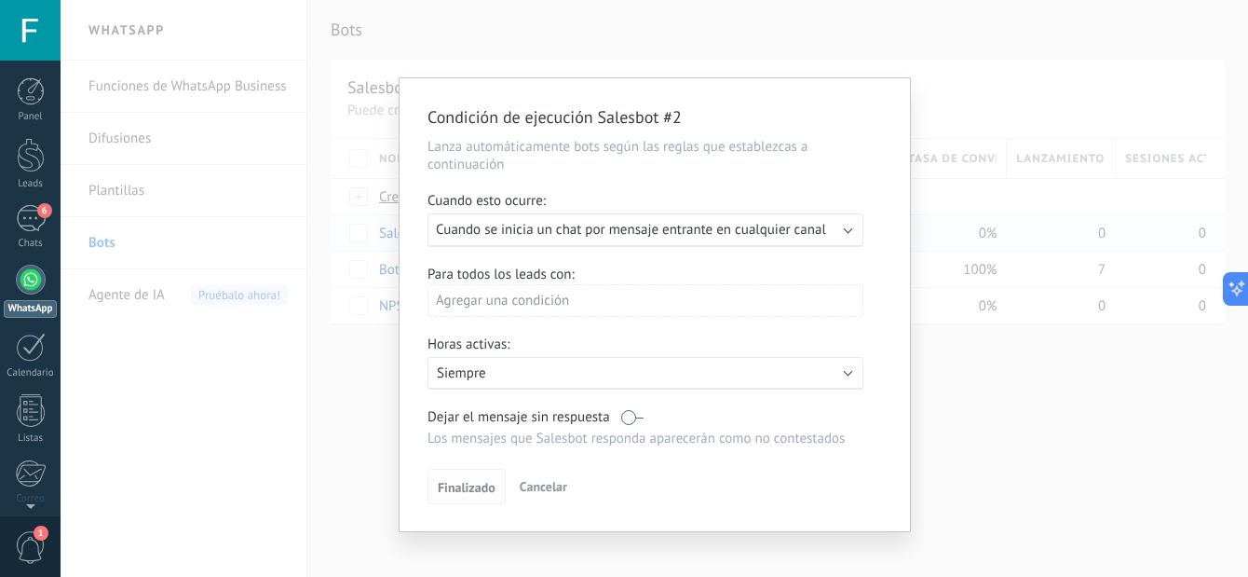
click at [461, 481] on span "Finalizado" at bounding box center [467, 487] width 58 height 13
click at [449, 495] on button "Finalizado" at bounding box center [466, 485] width 78 height 35
drag, startPoint x: 449, startPoint y: 495, endPoint x: 468, endPoint y: 483, distance: 21.7
click at [468, 483] on button "Finalizado" at bounding box center [466, 485] width 78 height 35
click at [468, 483] on span "Finalizado" at bounding box center [467, 487] width 58 height 13
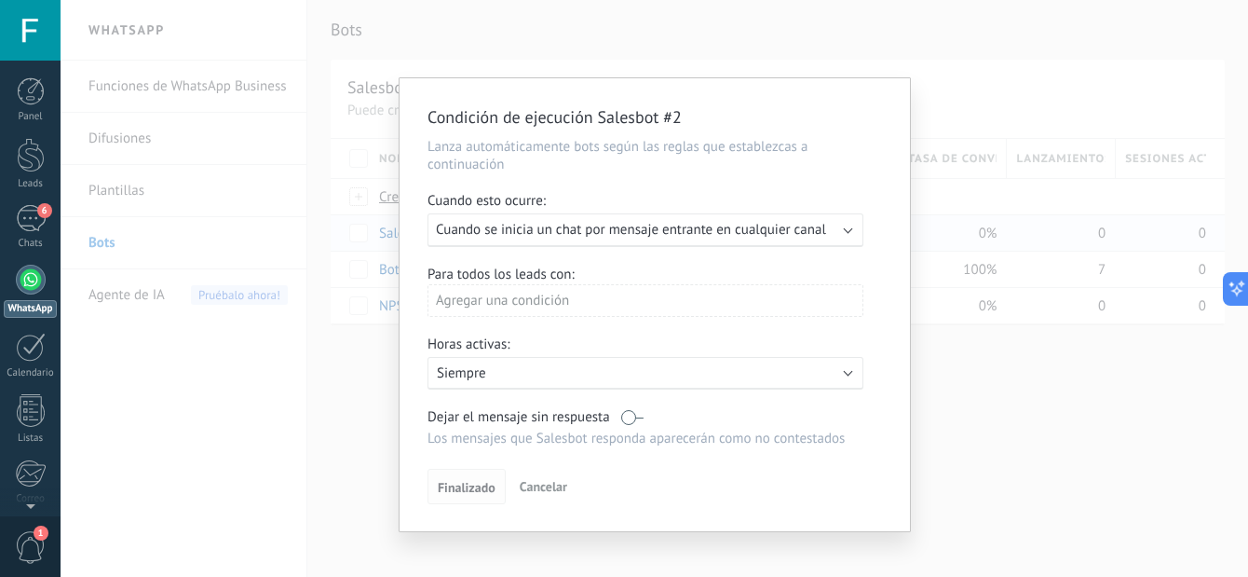
click at [468, 483] on span "Finalizado" at bounding box center [467, 487] width 58 height 13
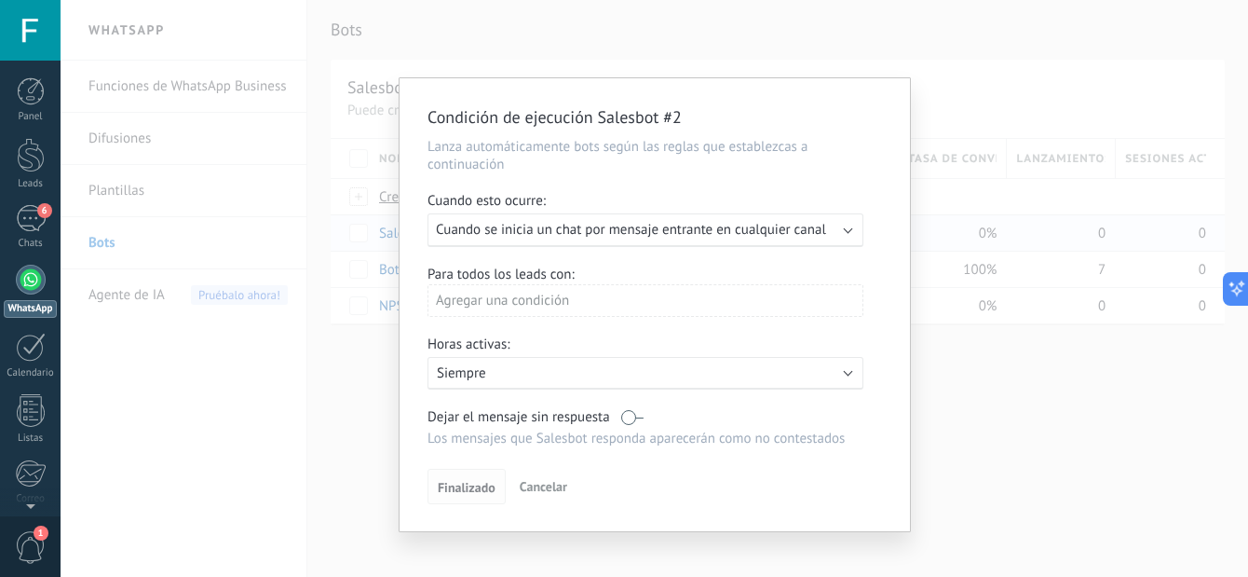
click at [468, 483] on span "Finalizado" at bounding box center [467, 487] width 58 height 13
click at [149, 330] on div "Condición de ejecución Salesbot #2 Lanza automáticamente bots según las reglas …" at bounding box center [654, 288] width 1187 height 577
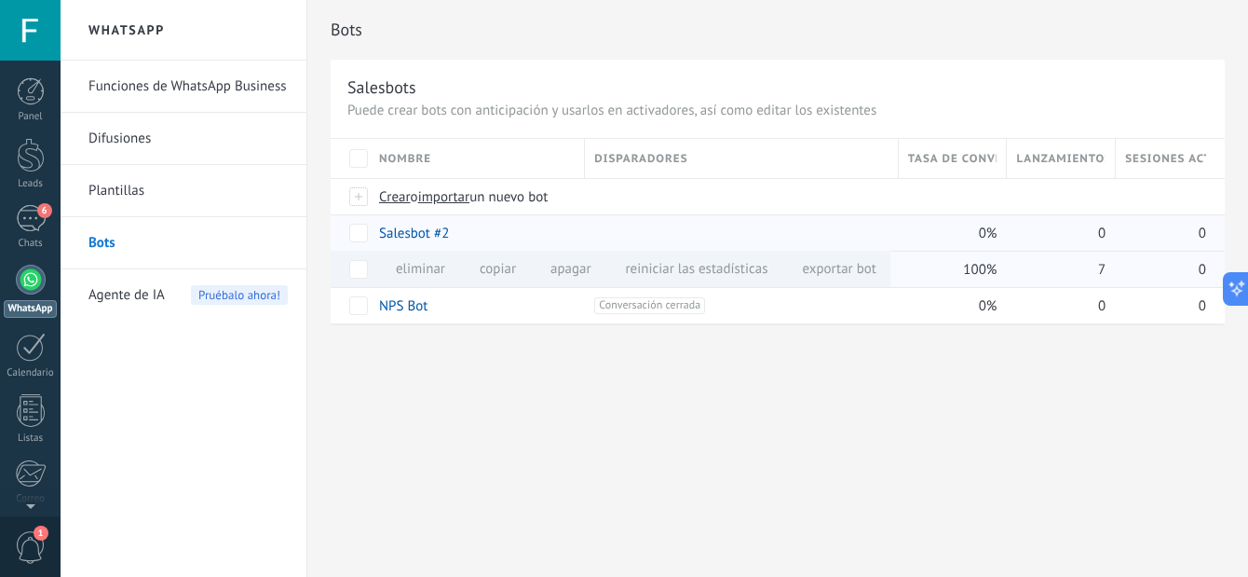
click at [402, 265] on div "eliminar màs" at bounding box center [442, 269] width 132 height 36
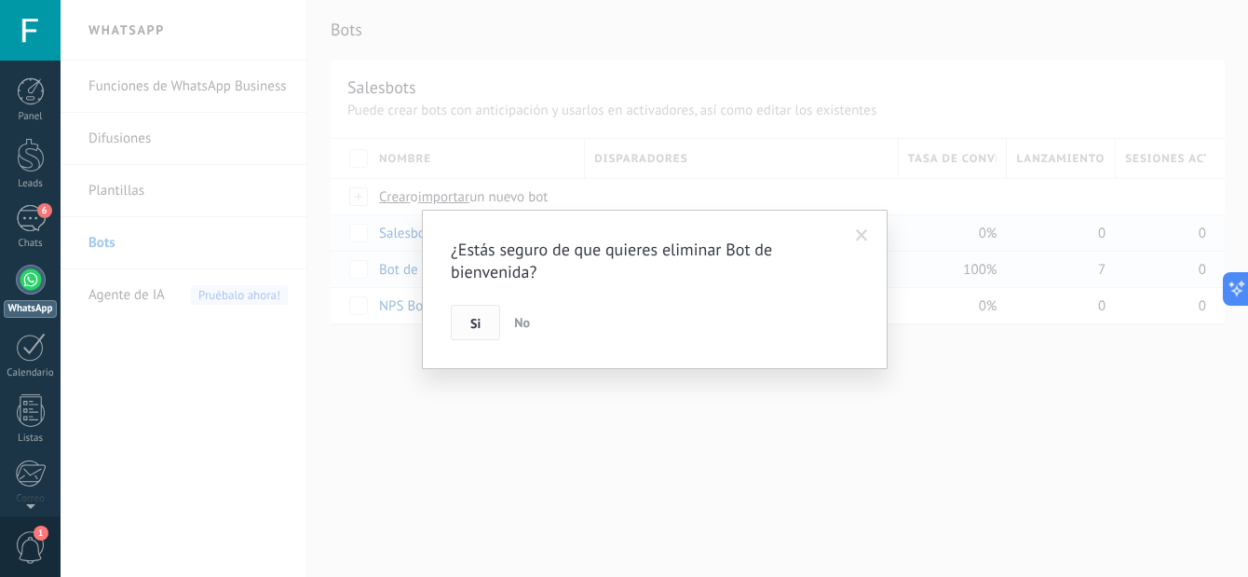
click at [487, 319] on button "Si" at bounding box center [475, 322] width 49 height 35
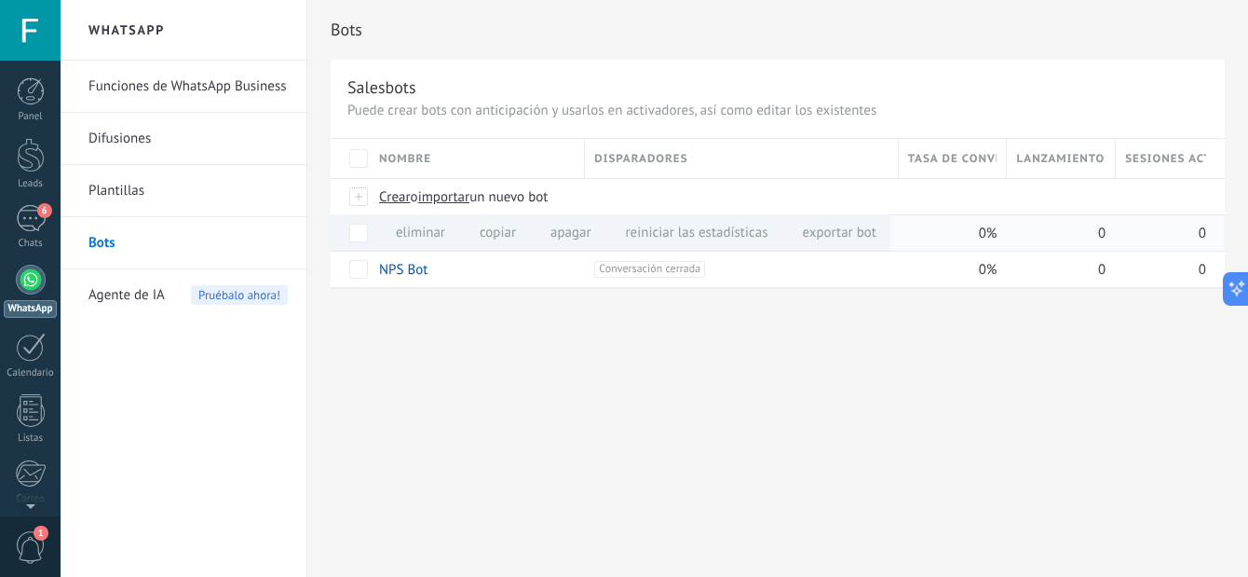
click at [401, 227] on div "eliminar màs" at bounding box center [442, 232] width 132 height 36
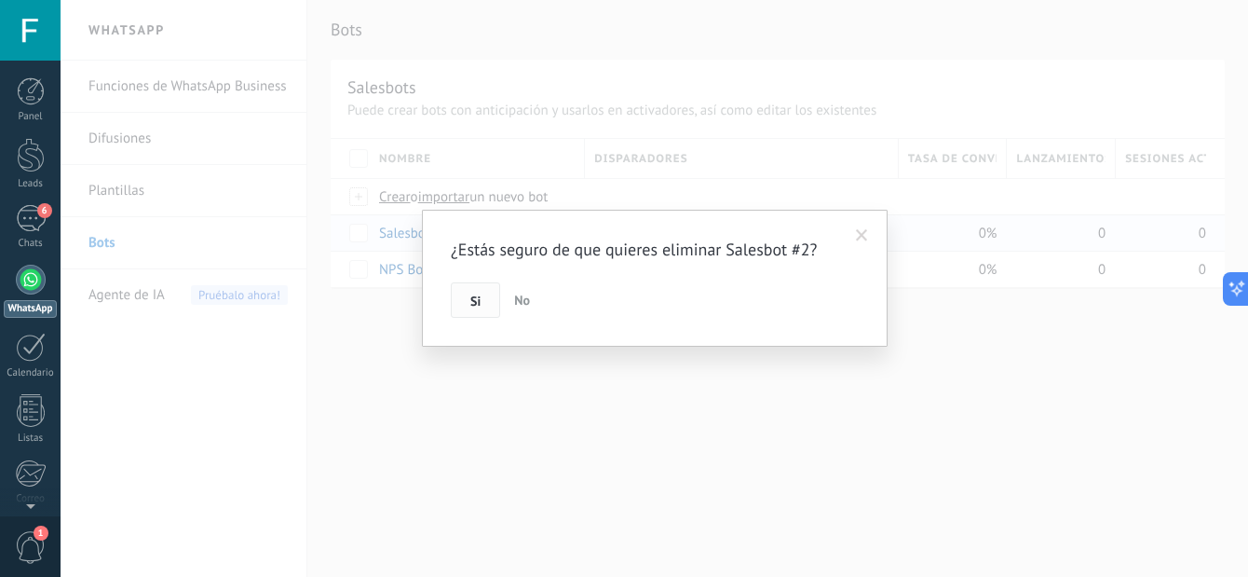
click at [480, 318] on button "Si" at bounding box center [475, 299] width 49 height 35
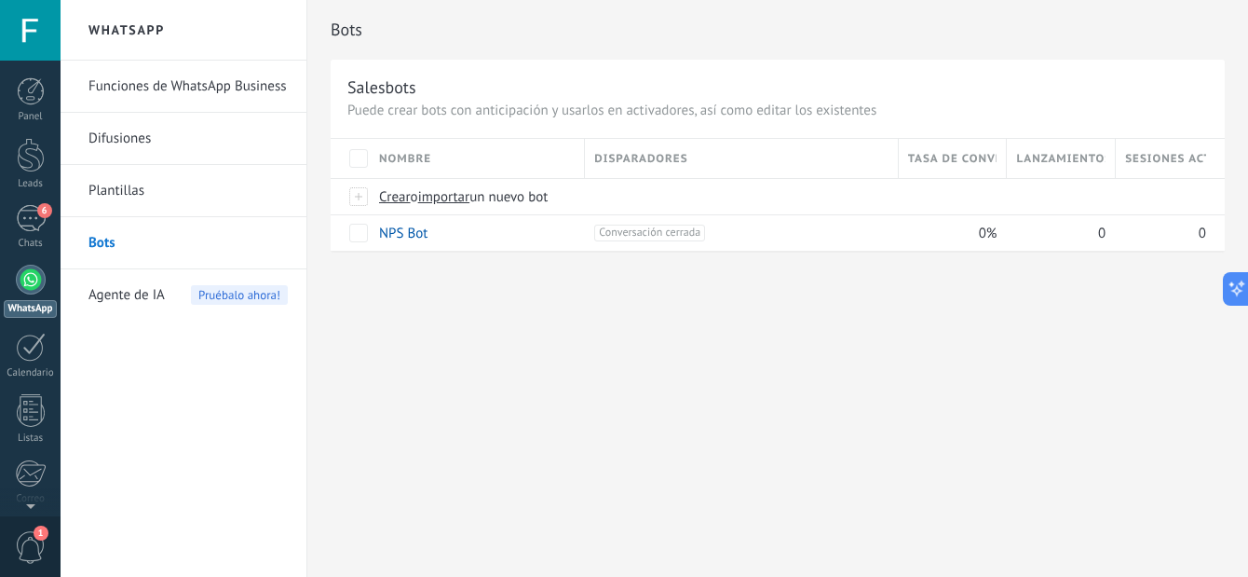
click at [461, 391] on div "Bots Salesbots Puede crear bots con anticipación y usarlos en activadores, así …" at bounding box center [777, 288] width 941 height 577
